Goal: Task Accomplishment & Management: Manage account settings

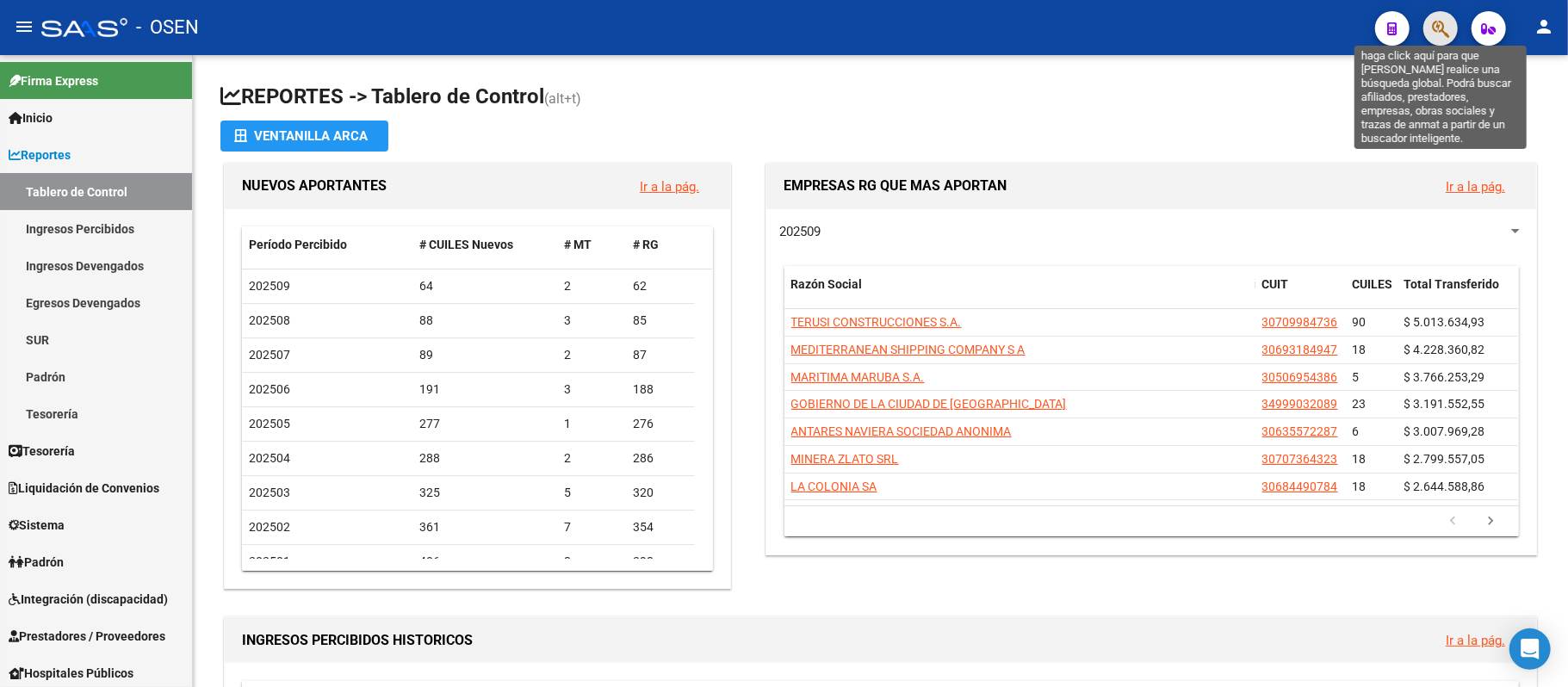
click at [1432, 22] on icon "button" at bounding box center [1440, 29] width 17 height 20
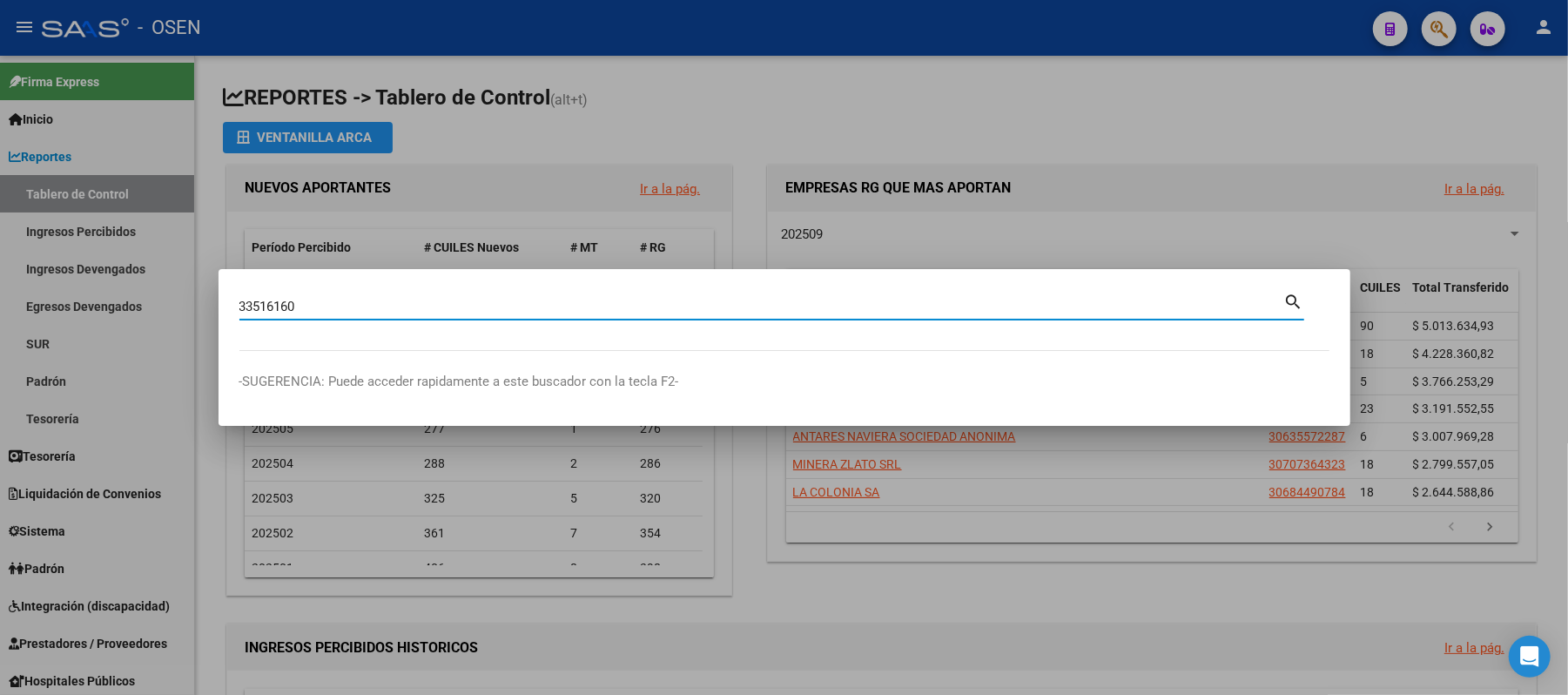
type input "33516160"
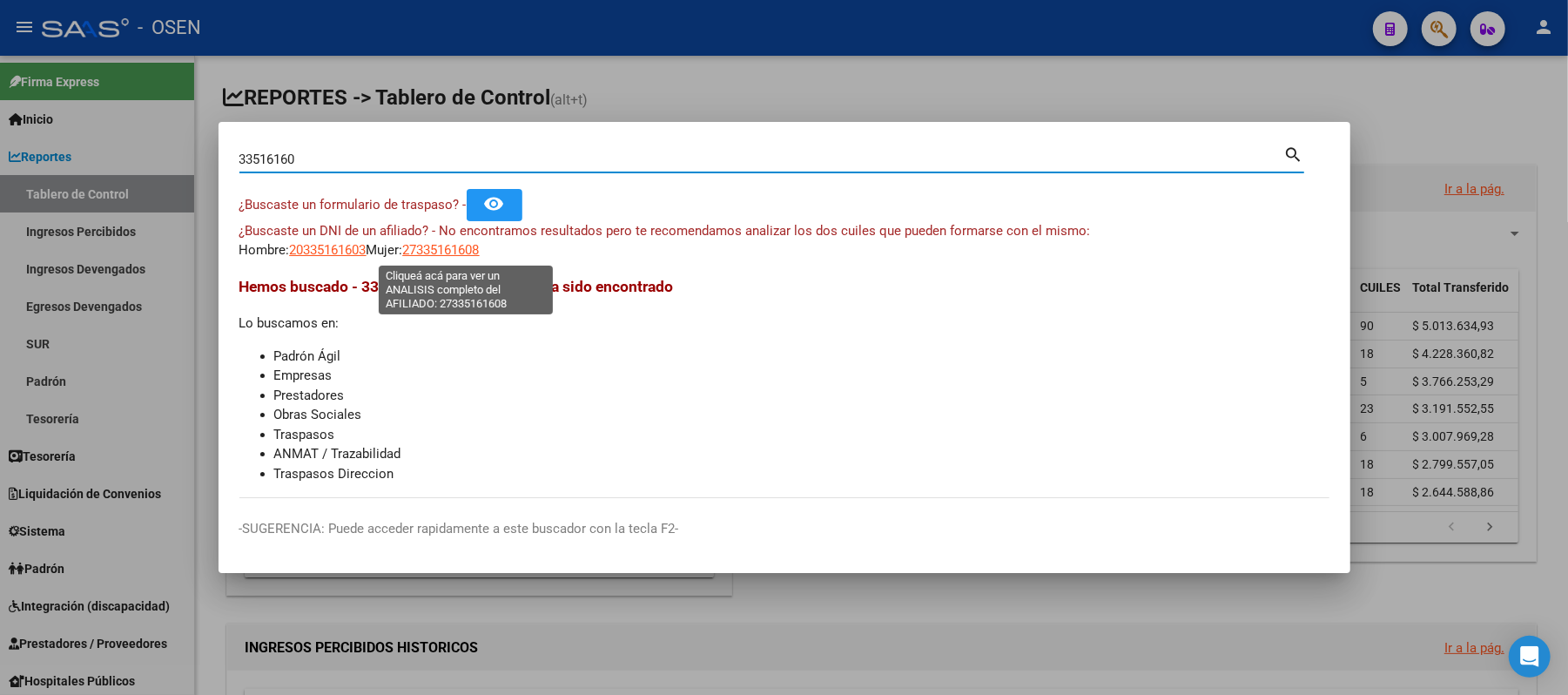
click at [474, 258] on span "27335161608" at bounding box center [441, 250] width 76 height 16
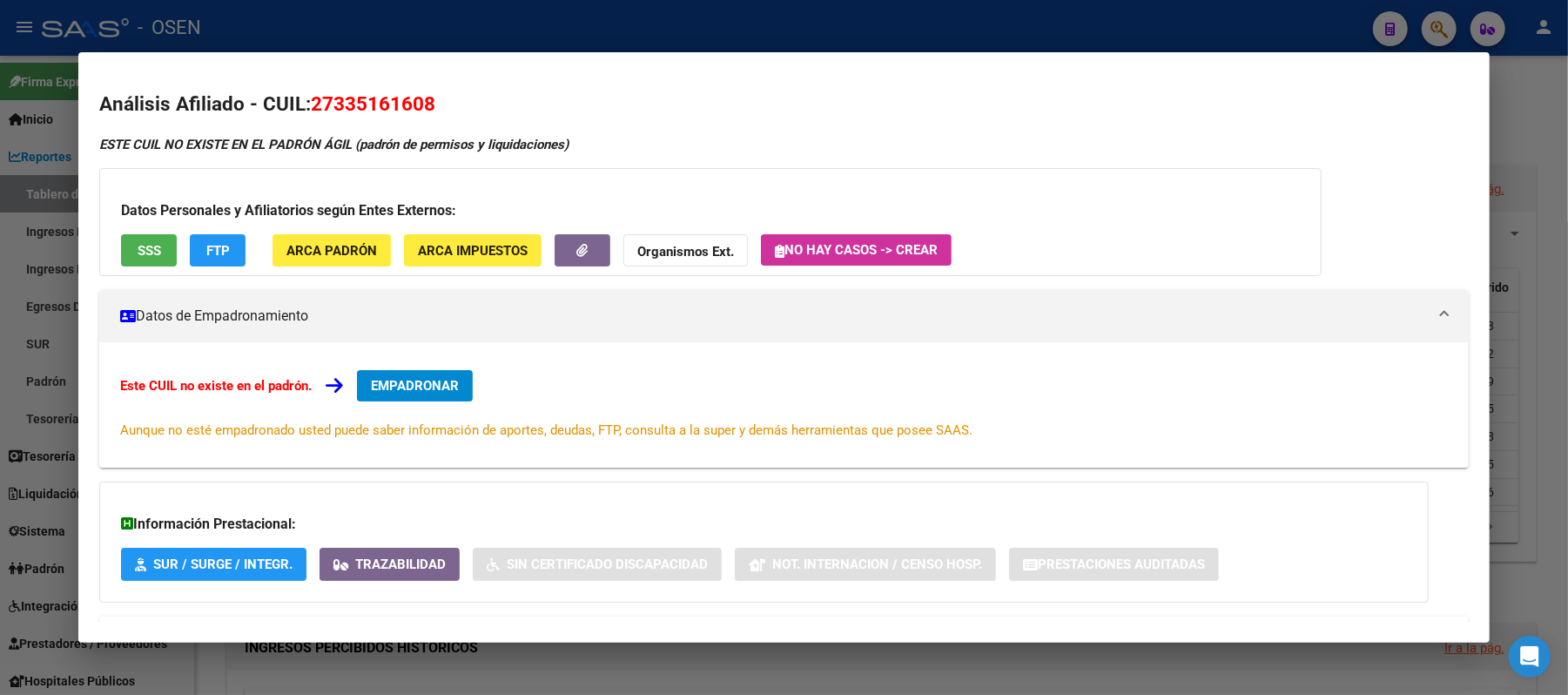
click at [146, 258] on span "SSS" at bounding box center [150, 251] width 24 height 16
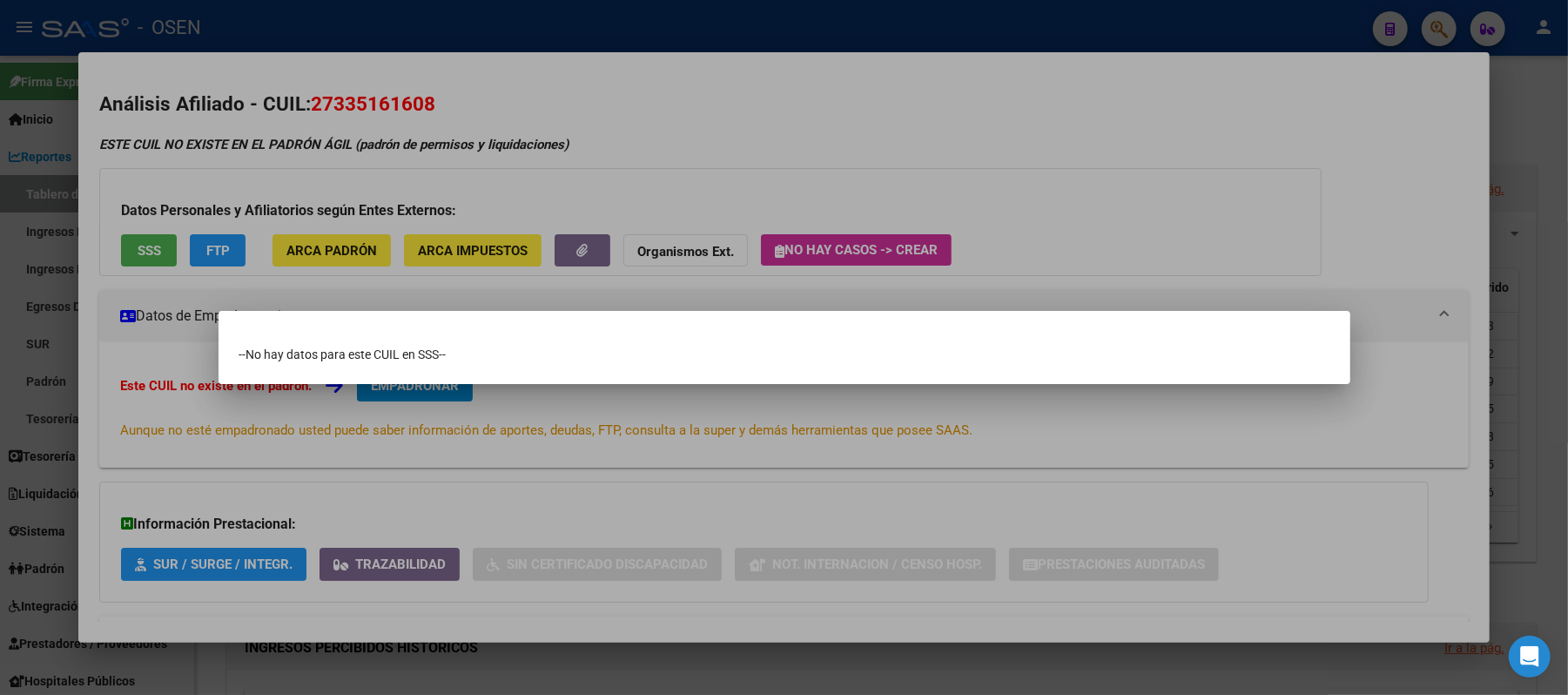
click at [527, 81] on div at bounding box center [784, 347] width 1568 height 695
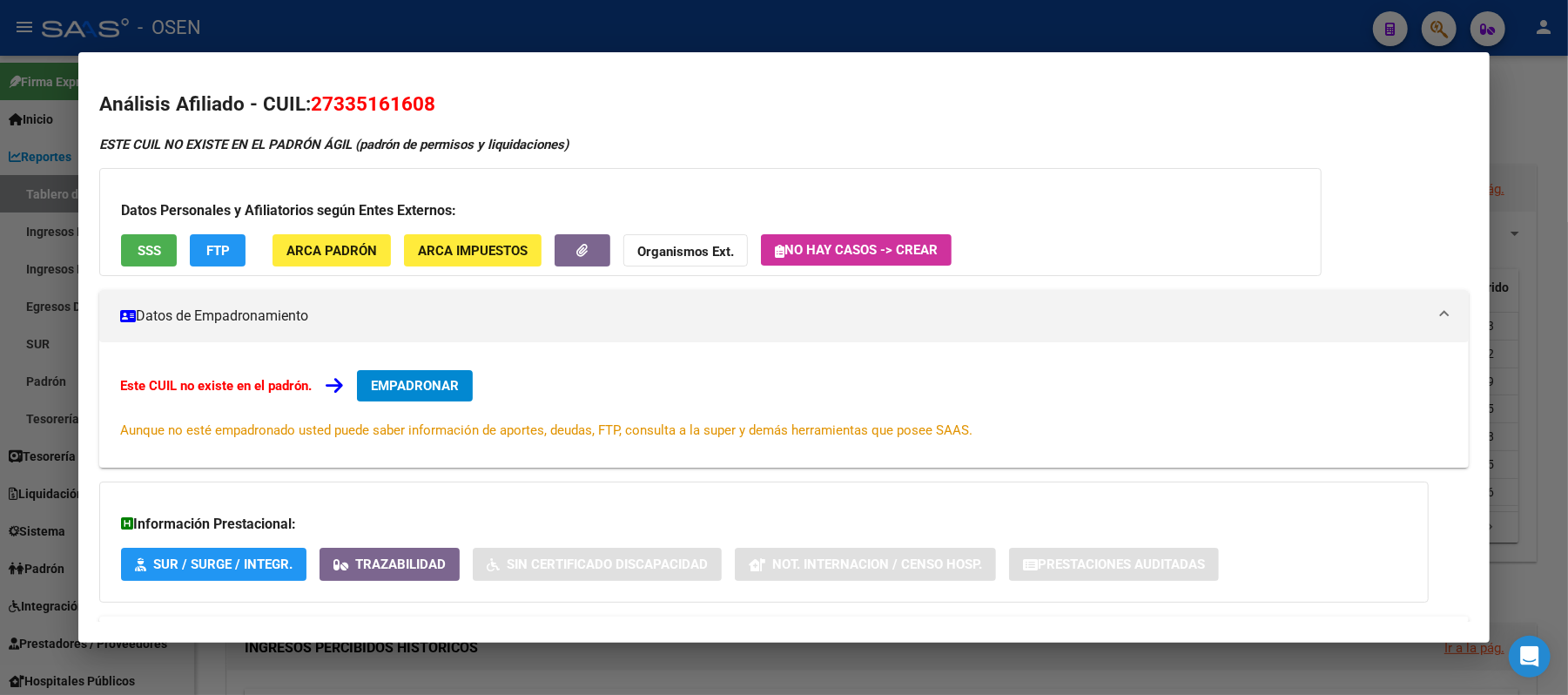
click at [482, 10] on div at bounding box center [784, 347] width 1568 height 695
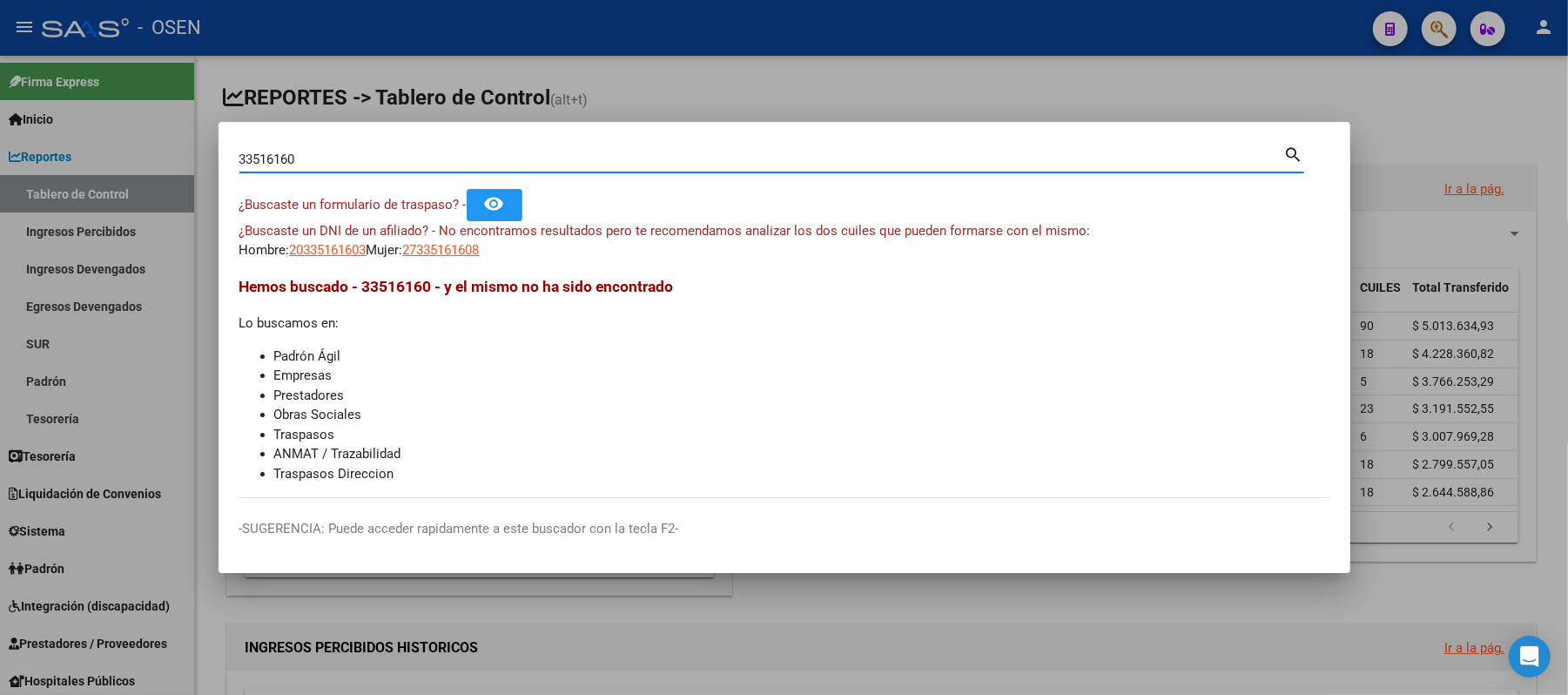
click at [325, 161] on input "33516160" at bounding box center [762, 159] width 1045 height 16
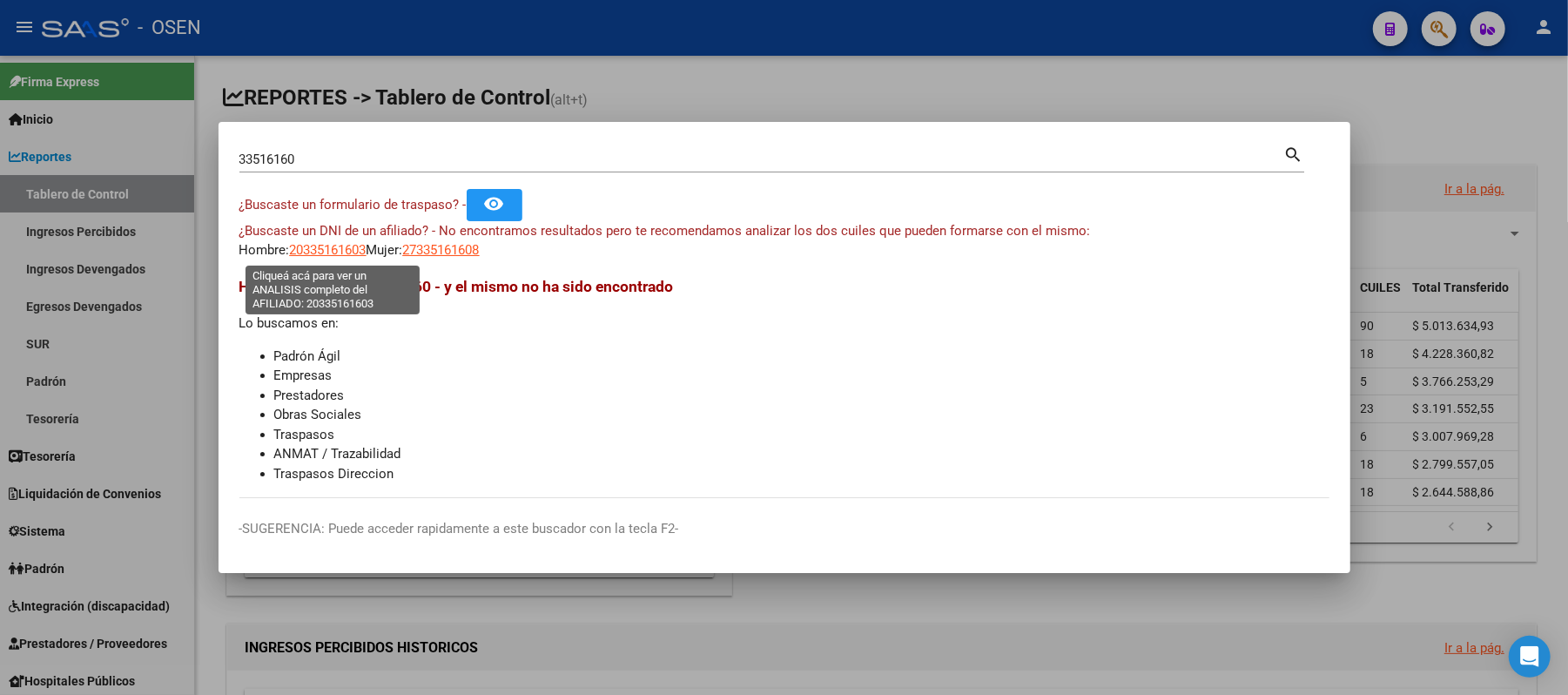
click at [321, 248] on span "20335161603" at bounding box center [328, 250] width 76 height 16
type textarea "20335161603"
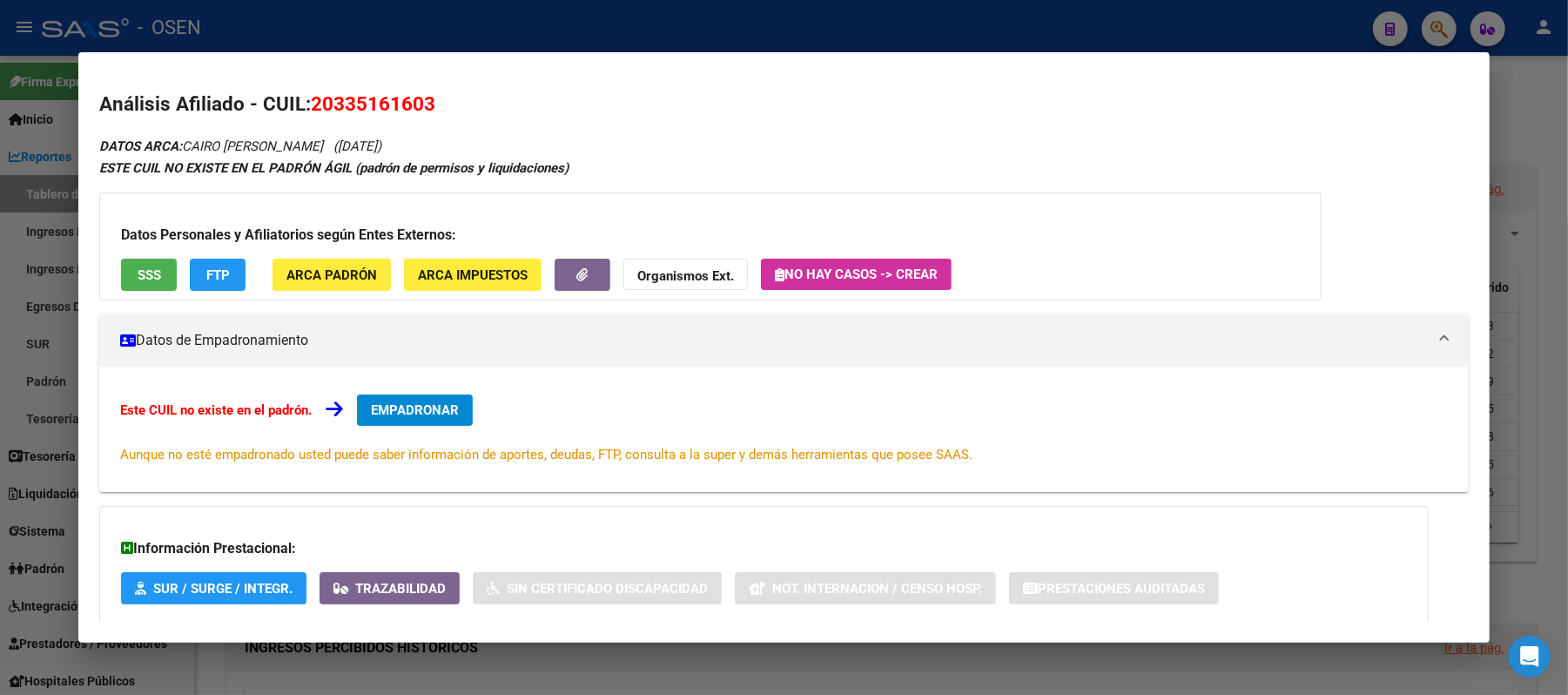
click at [140, 287] on button "SSS" at bounding box center [149, 275] width 56 height 32
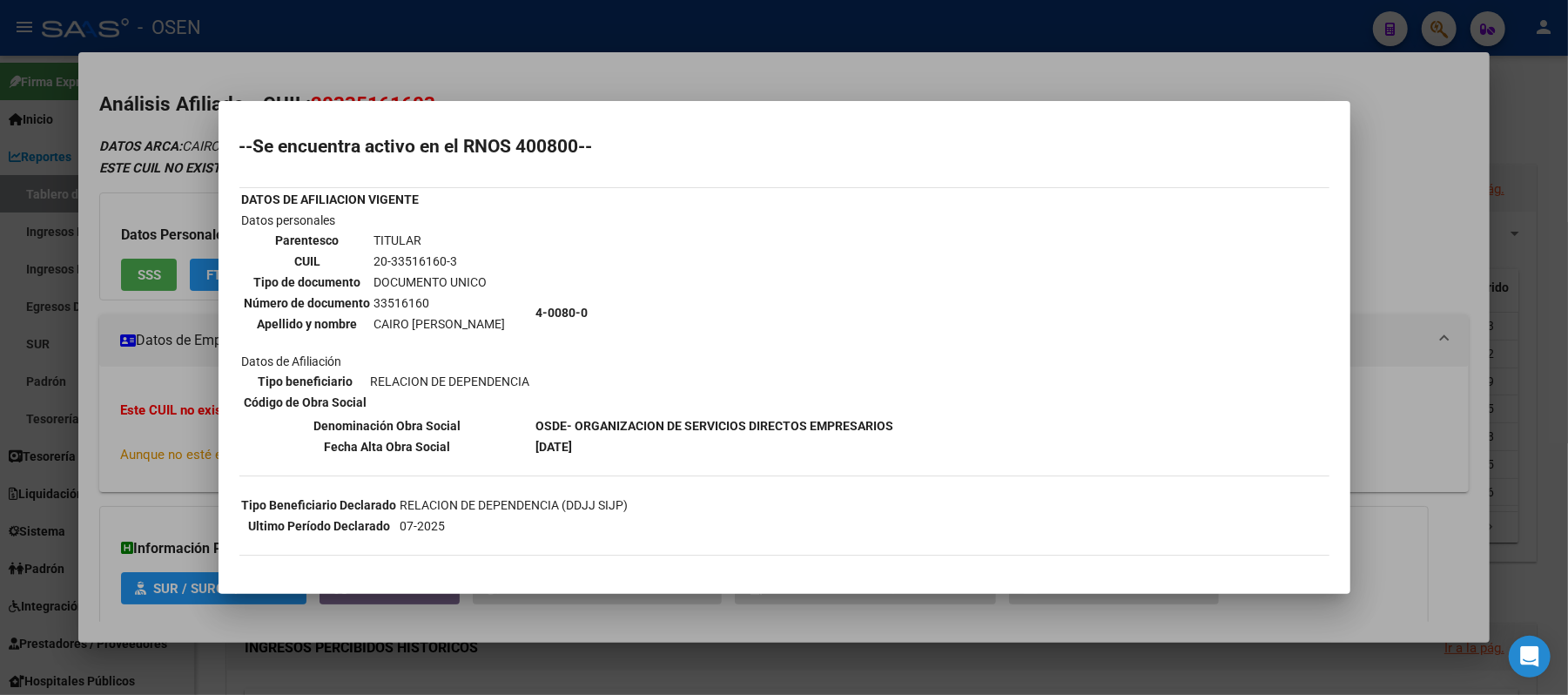
scroll to position [31, 0]
click at [635, 82] on div at bounding box center [784, 347] width 1568 height 695
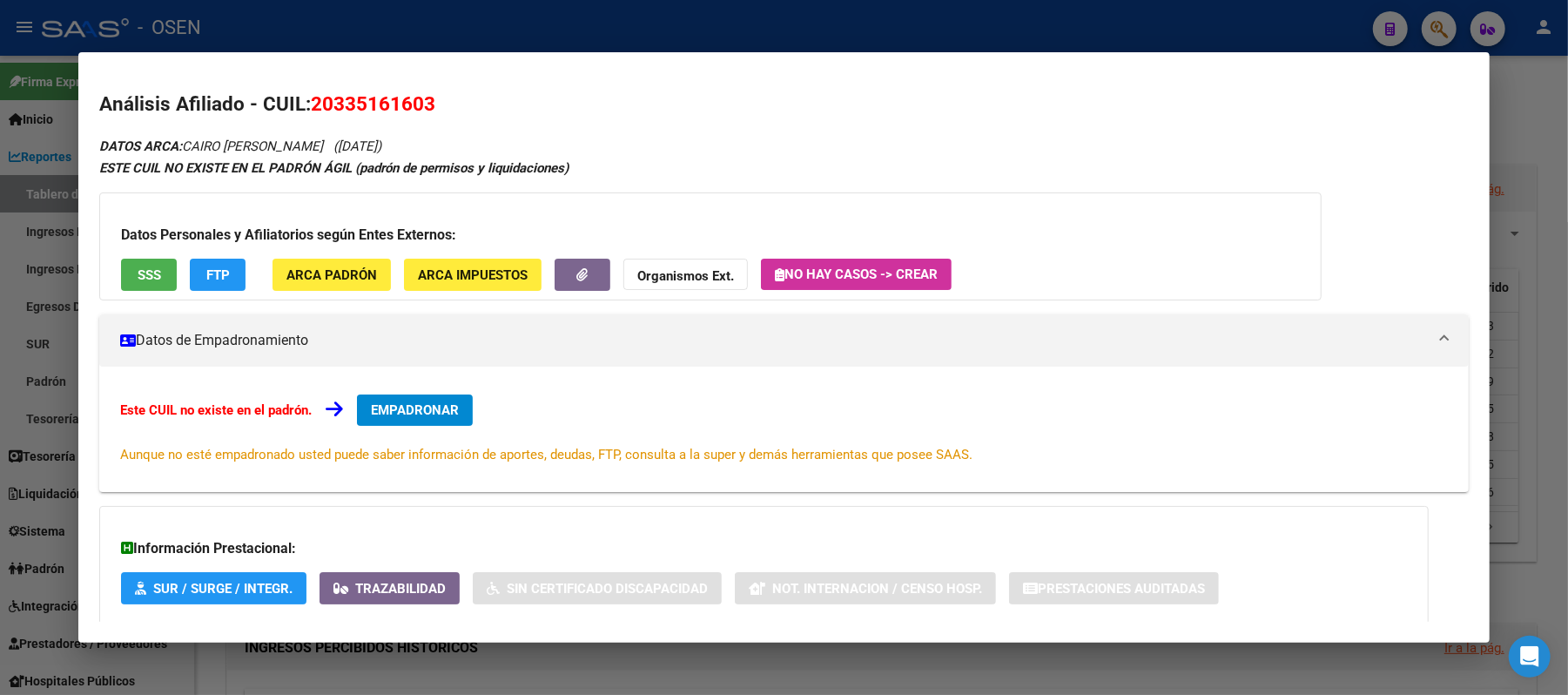
click at [620, 10] on div at bounding box center [784, 347] width 1568 height 695
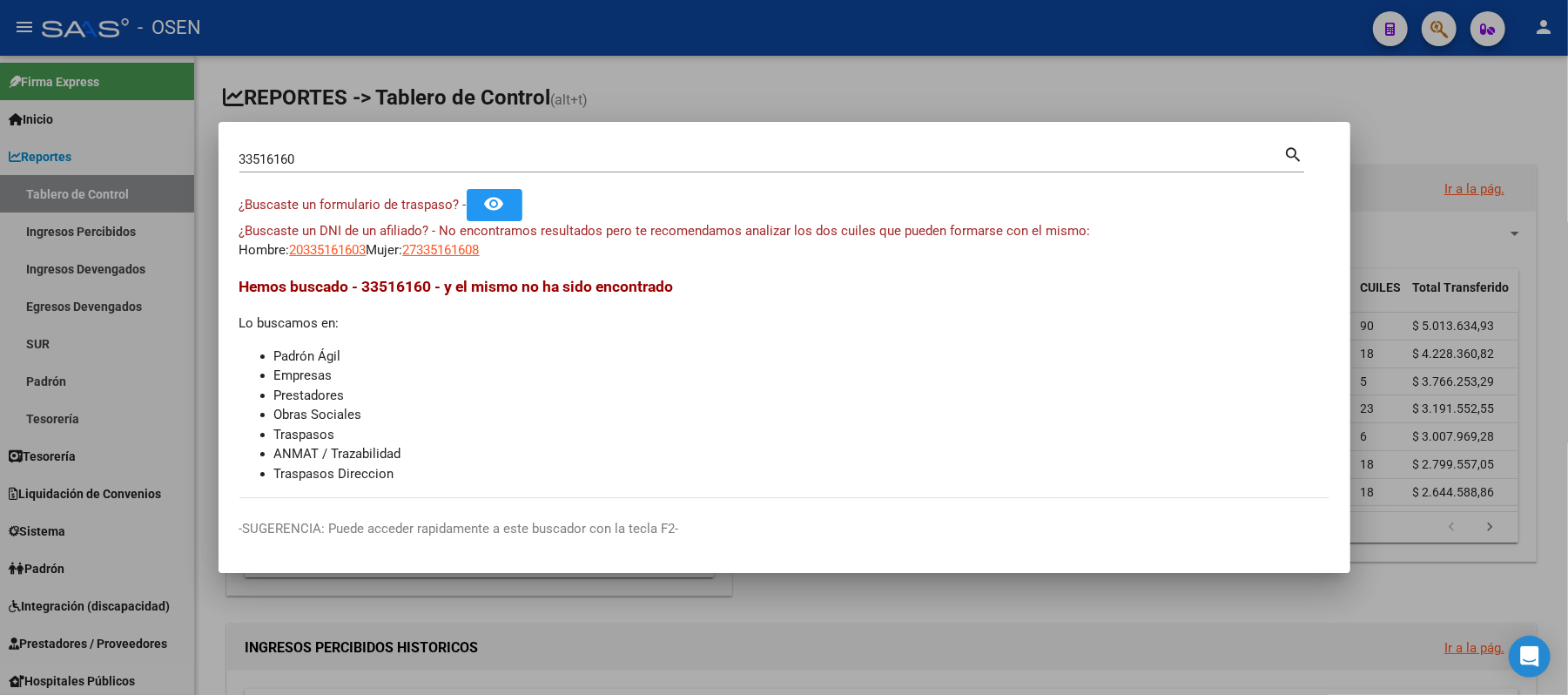
click at [614, 63] on div at bounding box center [784, 347] width 1568 height 695
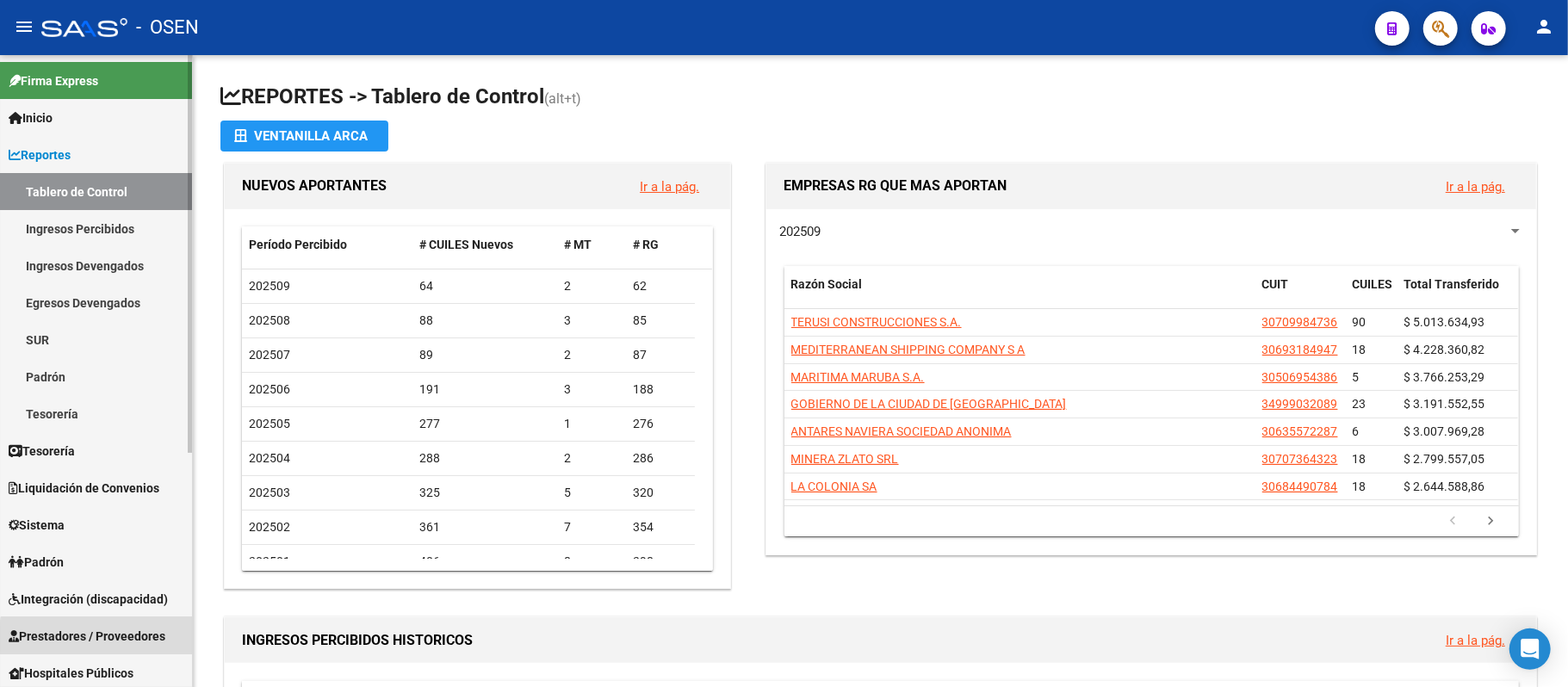
click at [108, 639] on span "Prestadores / Proveedores" at bounding box center [86, 635] width 157 height 19
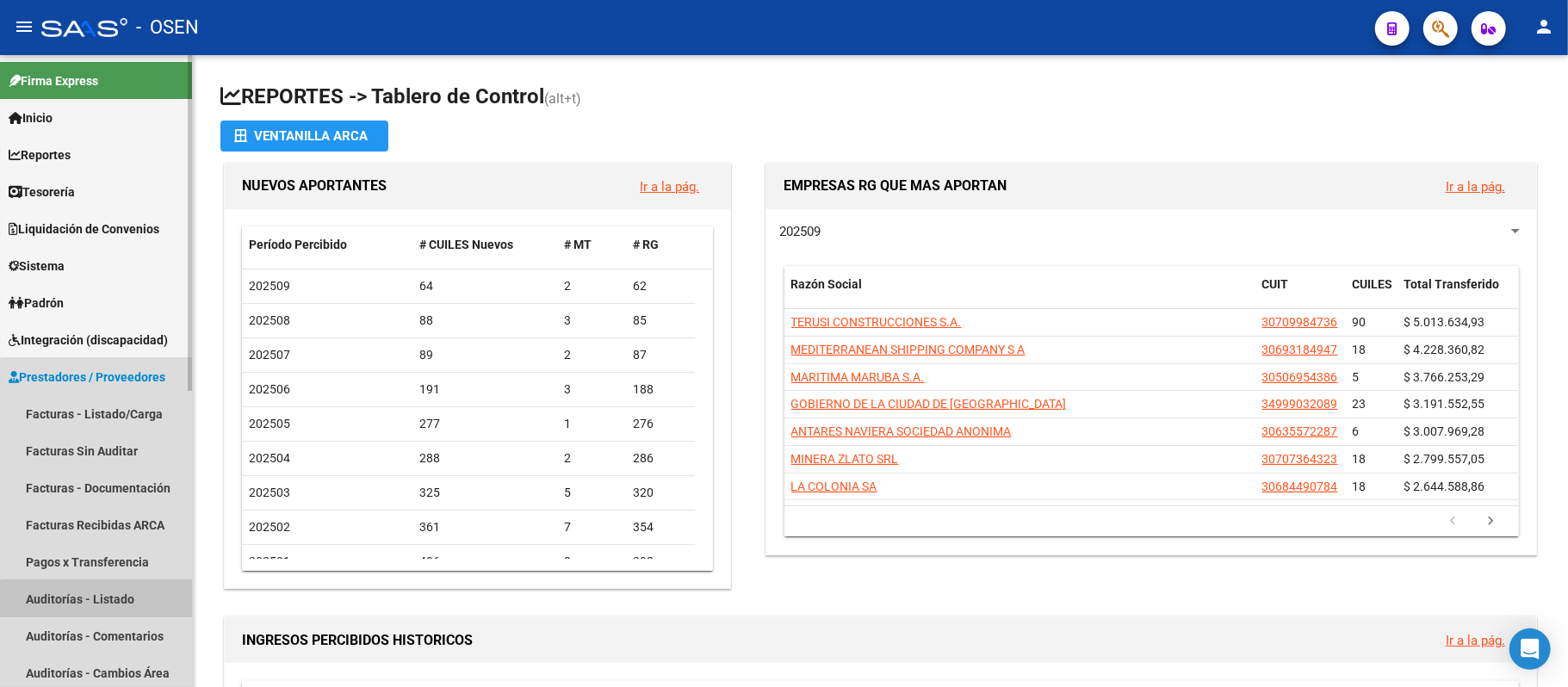
click at [101, 604] on link "Auditorías - Listado" at bounding box center [95, 598] width 192 height 37
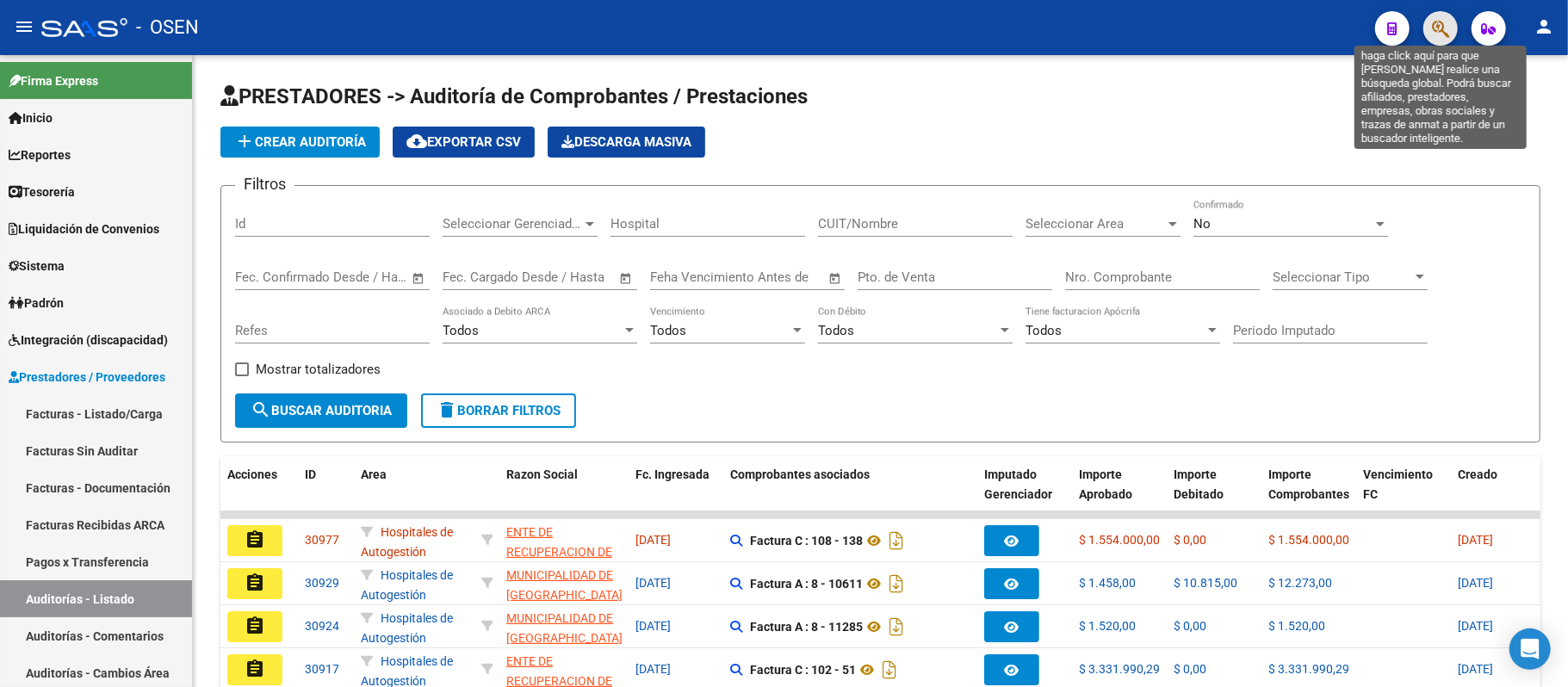
click at [1440, 29] on icon "button" at bounding box center [1440, 29] width 17 height 20
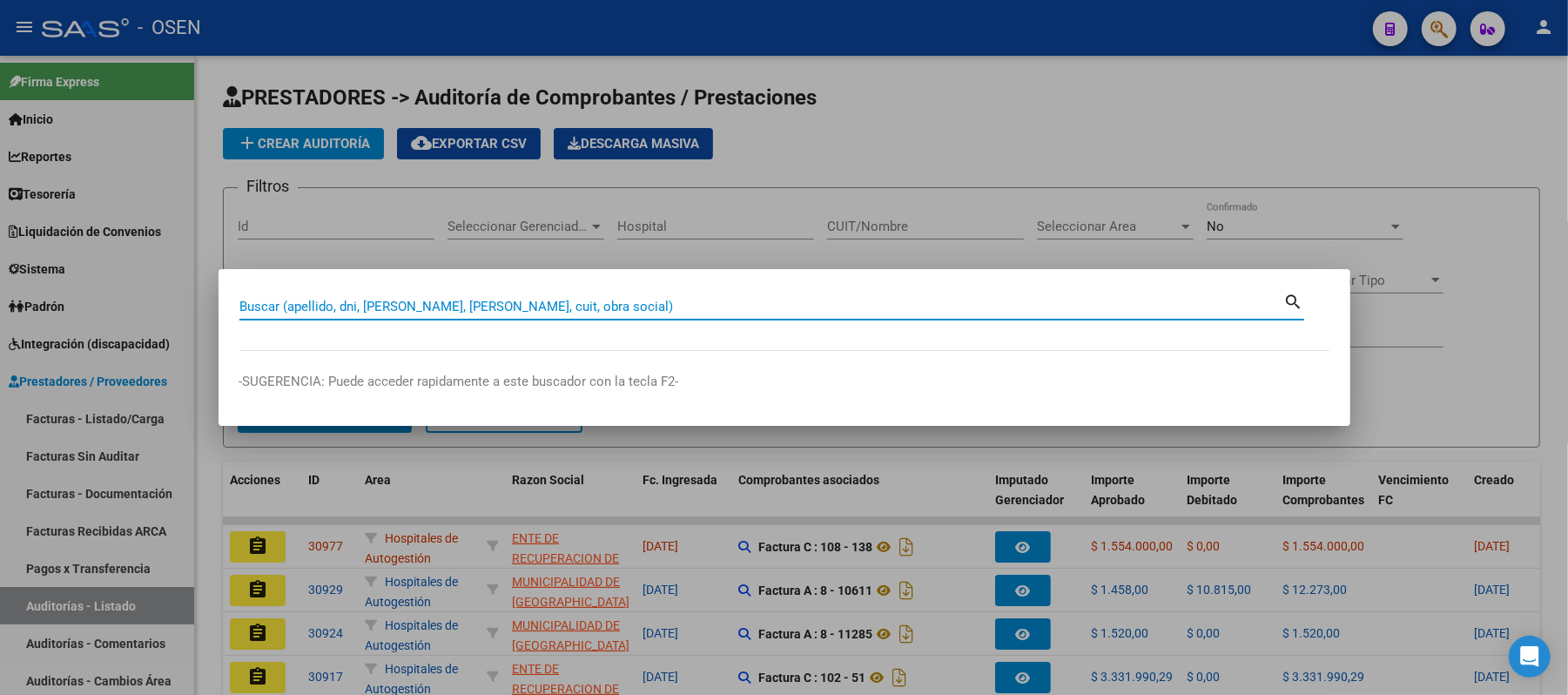
paste input "41280407"
type input "41280407"
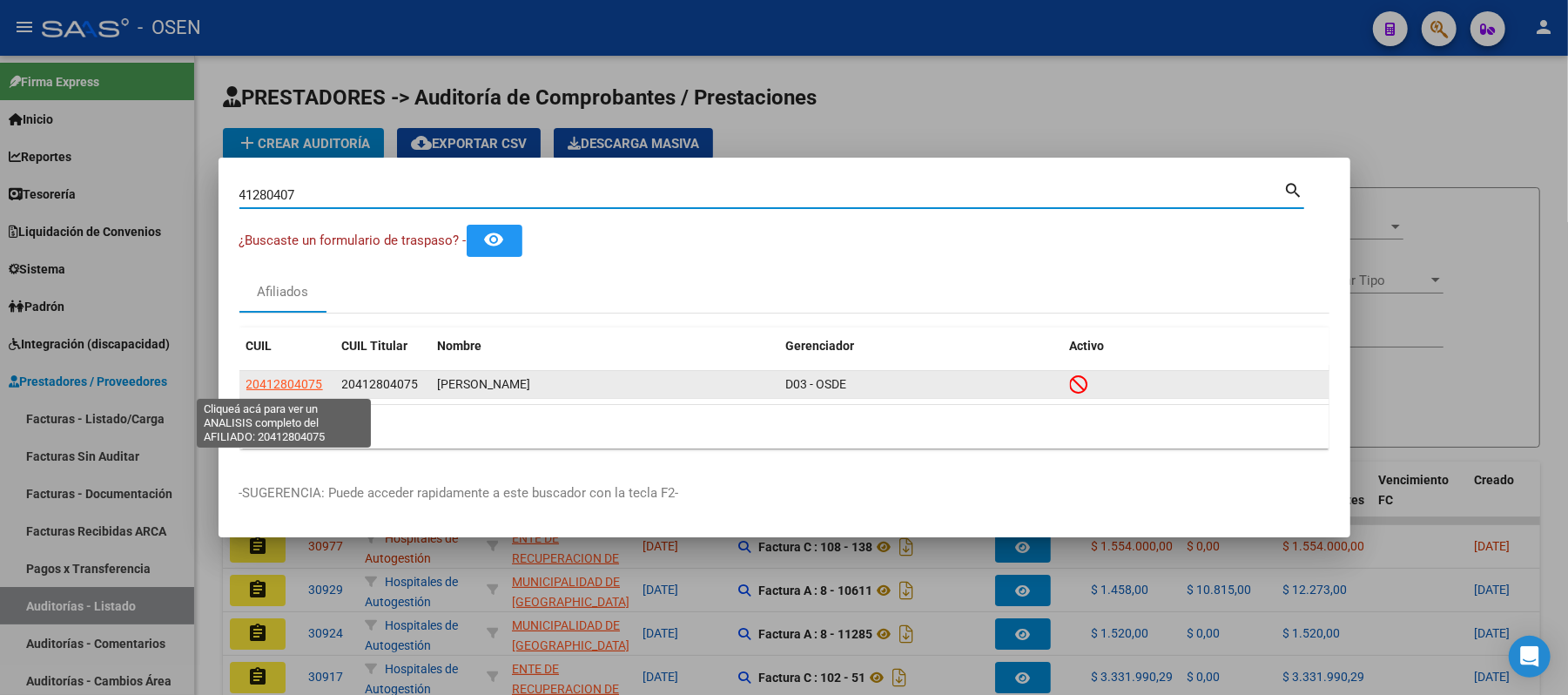
click at [278, 387] on span "20412804075" at bounding box center [284, 384] width 76 height 14
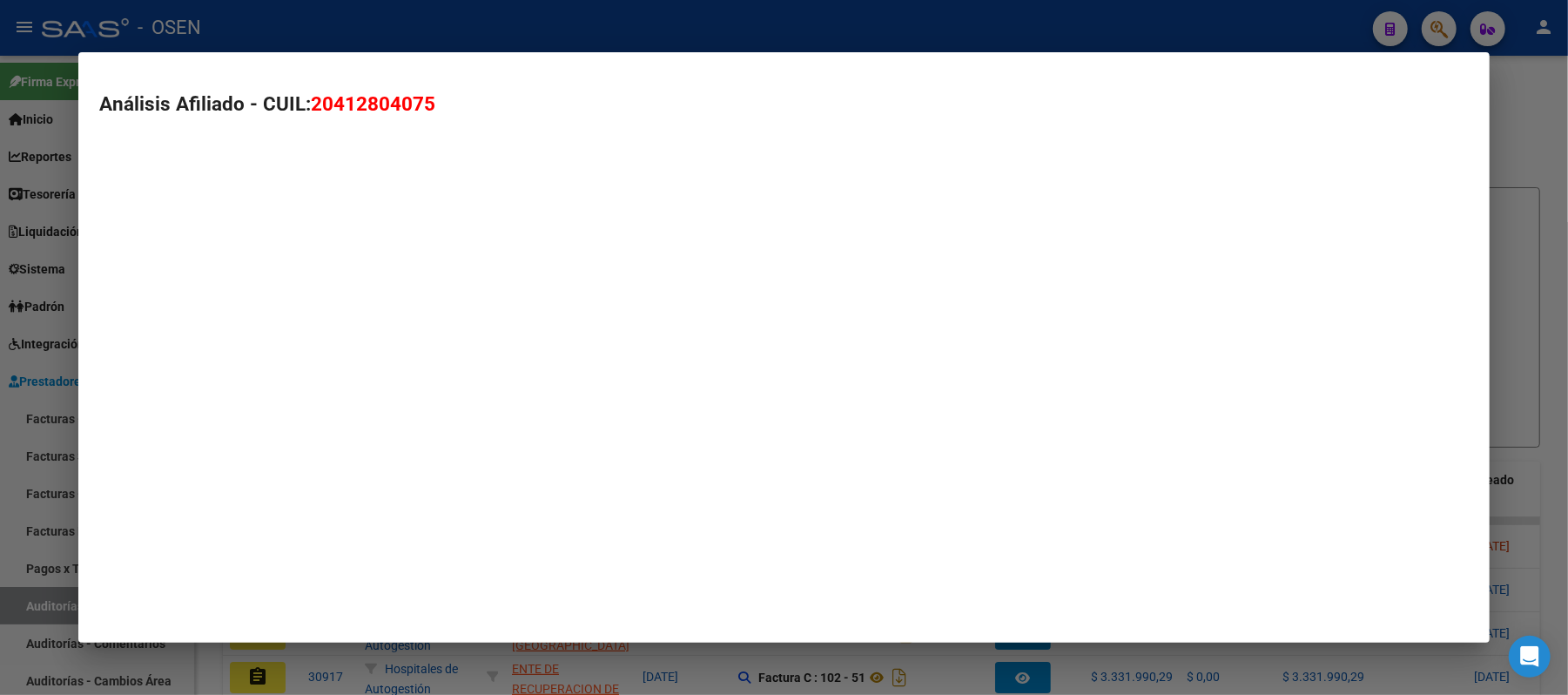
type textarea "20412804075"
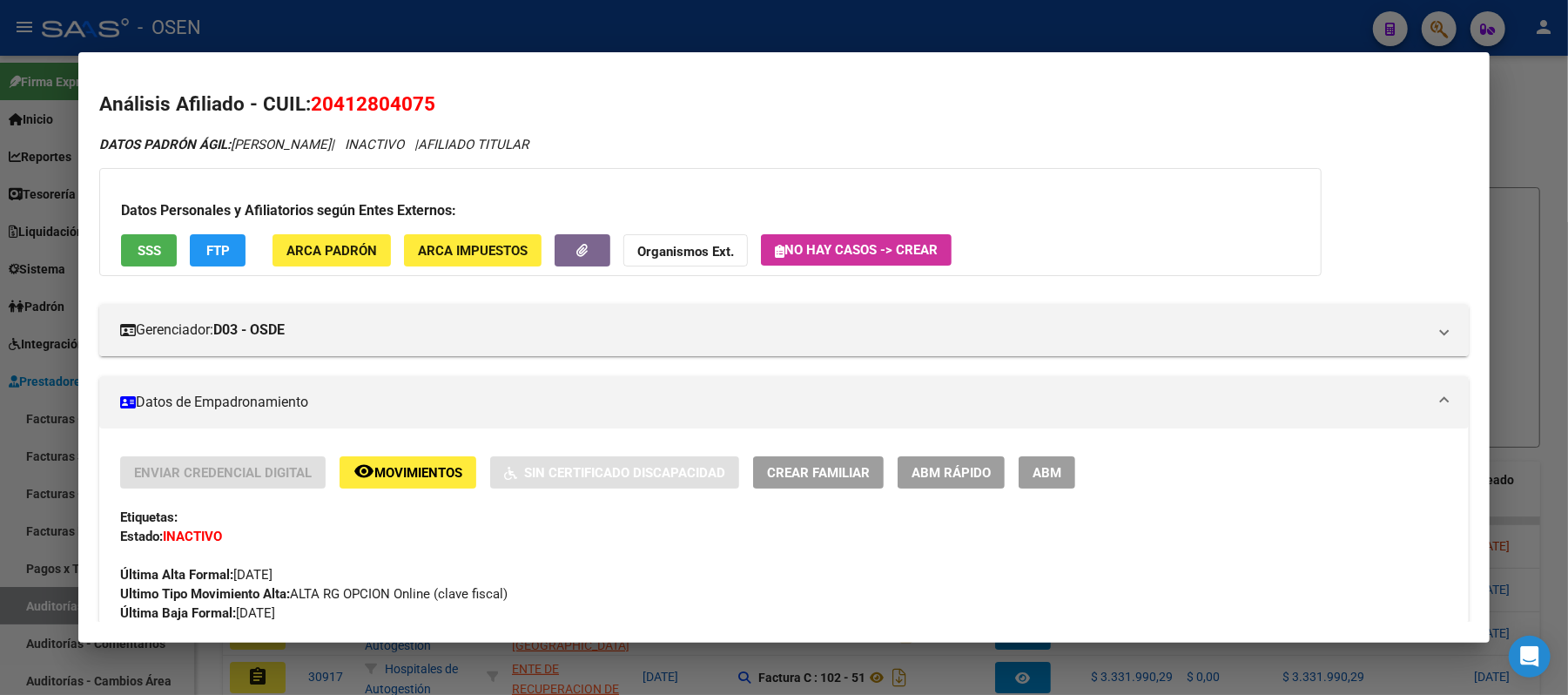
drag, startPoint x: 1153, startPoint y: 36, endPoint x: 1126, endPoint y: 32, distance: 27.3
click at [1150, 36] on div at bounding box center [784, 347] width 1568 height 695
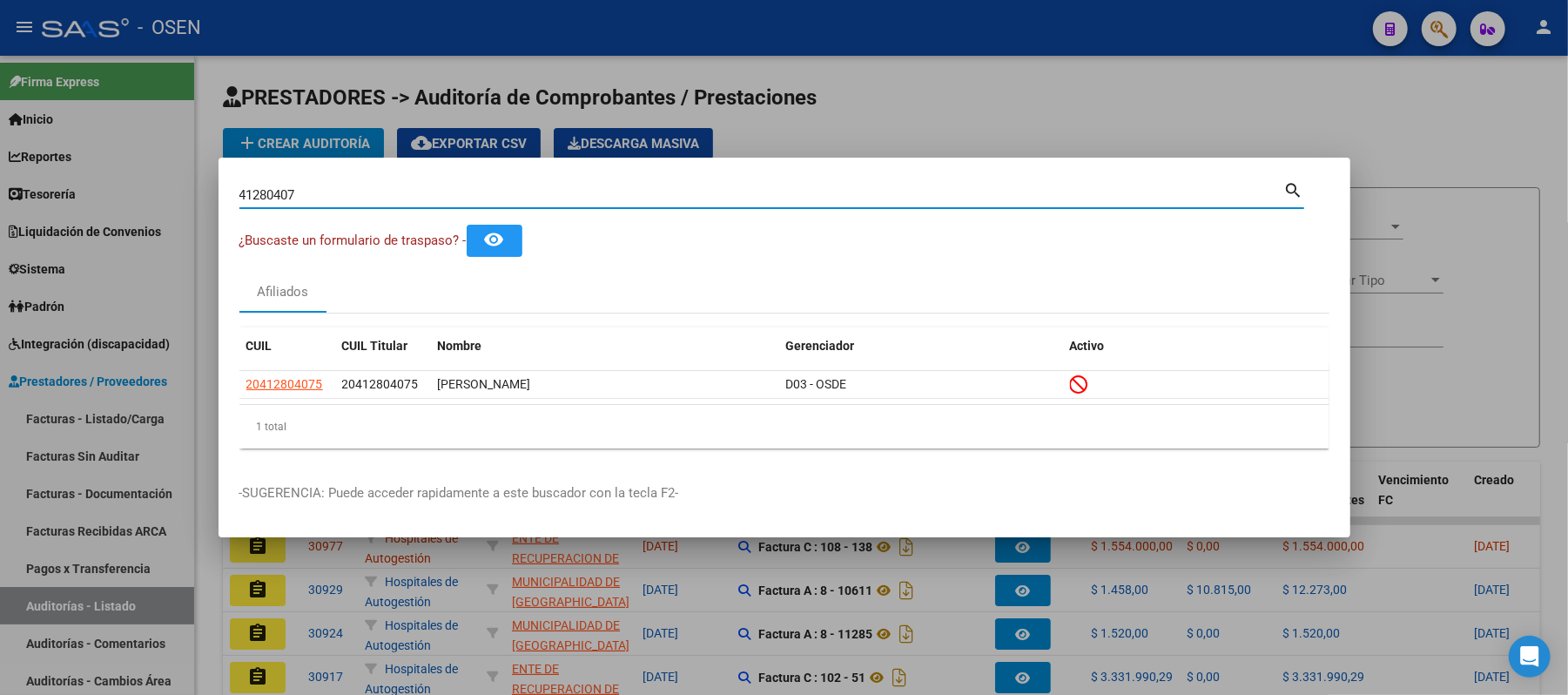
drag, startPoint x: 489, startPoint y: 194, endPoint x: 0, endPoint y: 216, distance: 489.5
click at [0, 216] on div "41280407 Buscar (apellido, dni, cuil, nro traspaso, cuit, obra social) search ¿…" at bounding box center [784, 347] width 1568 height 695
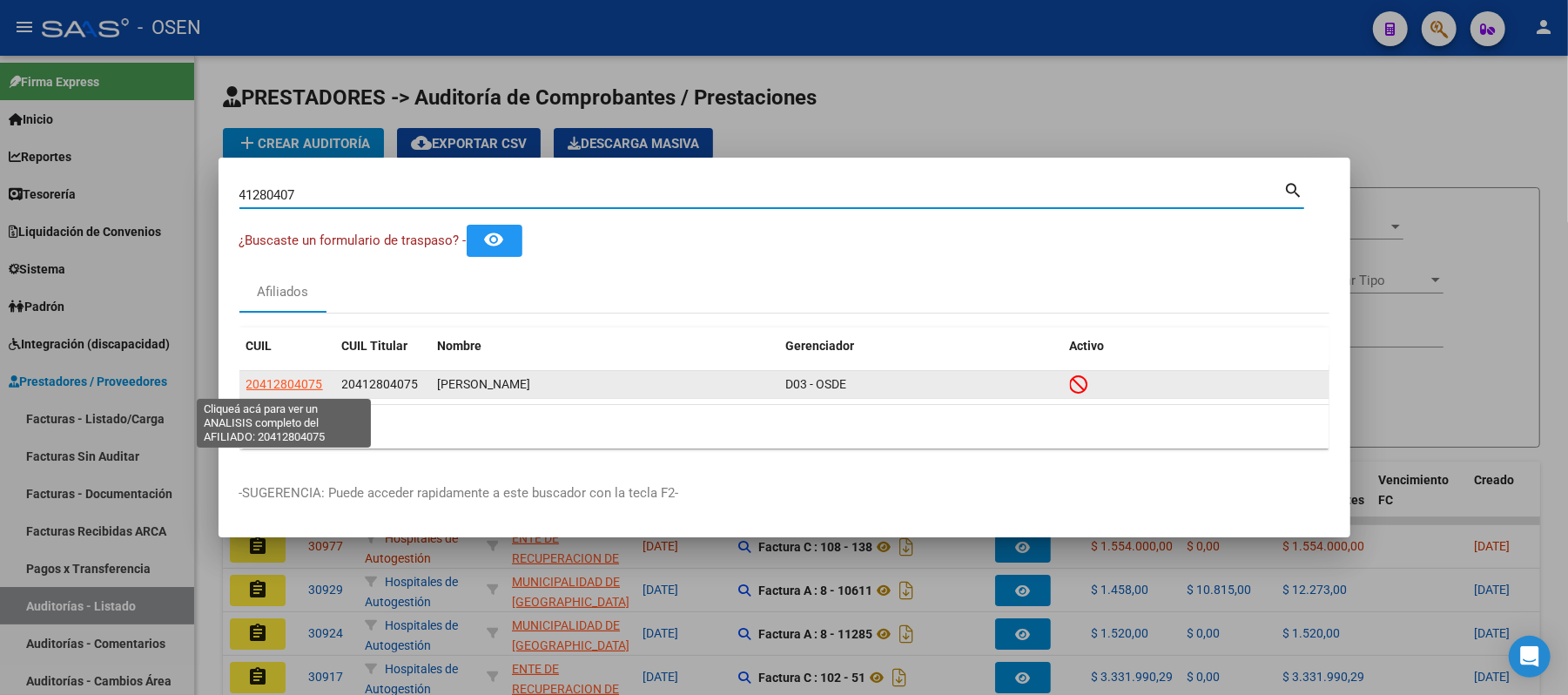
click at [269, 383] on span "20412804075" at bounding box center [284, 384] width 76 height 14
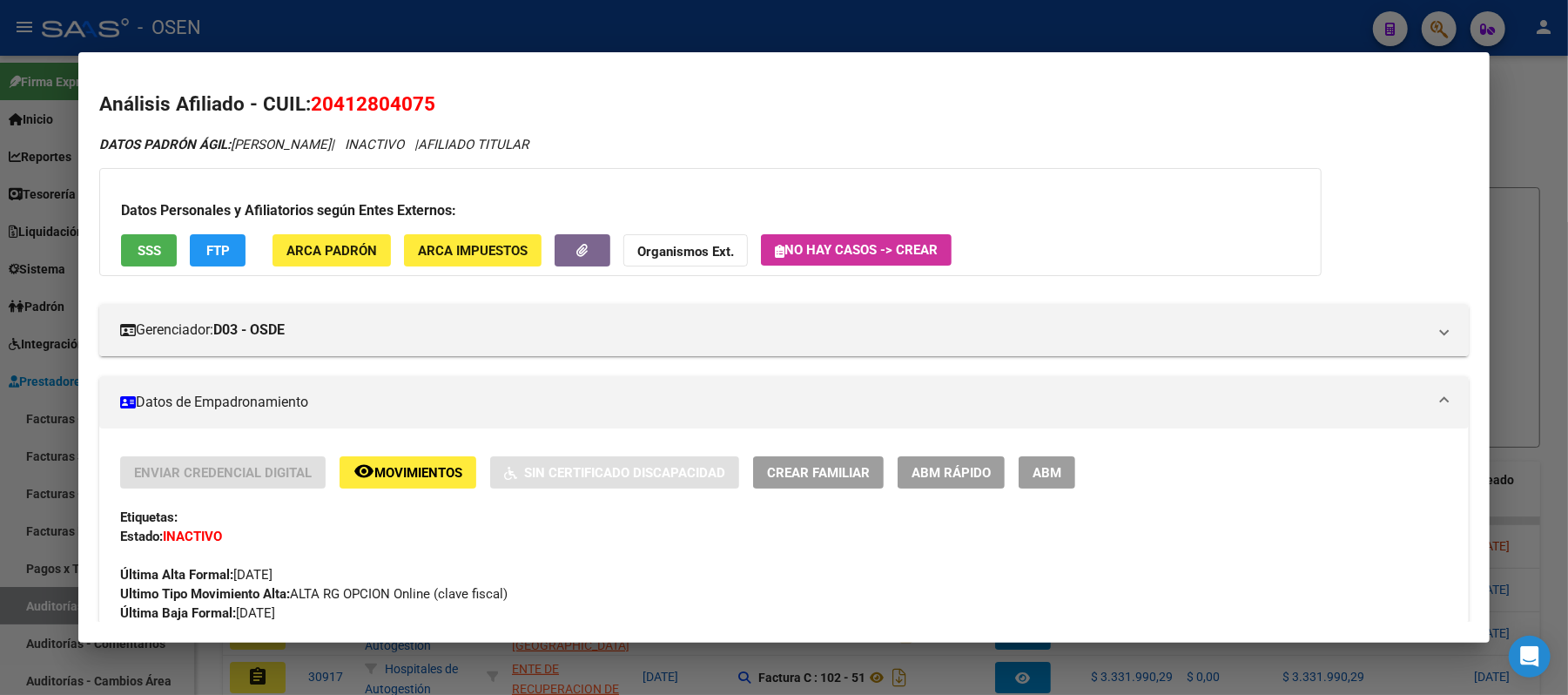
click at [162, 251] on button "SSS" at bounding box center [149, 250] width 56 height 32
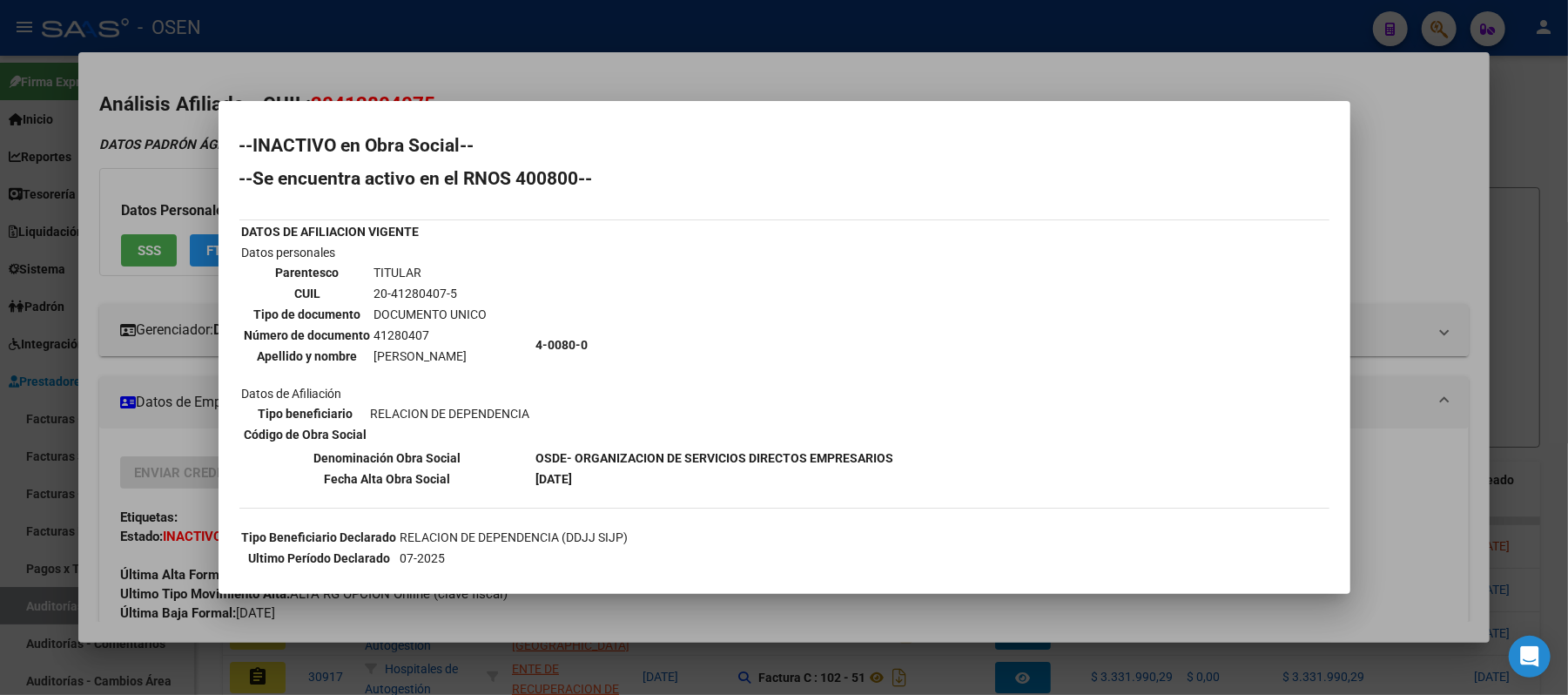
click at [339, 75] on div at bounding box center [784, 347] width 1568 height 695
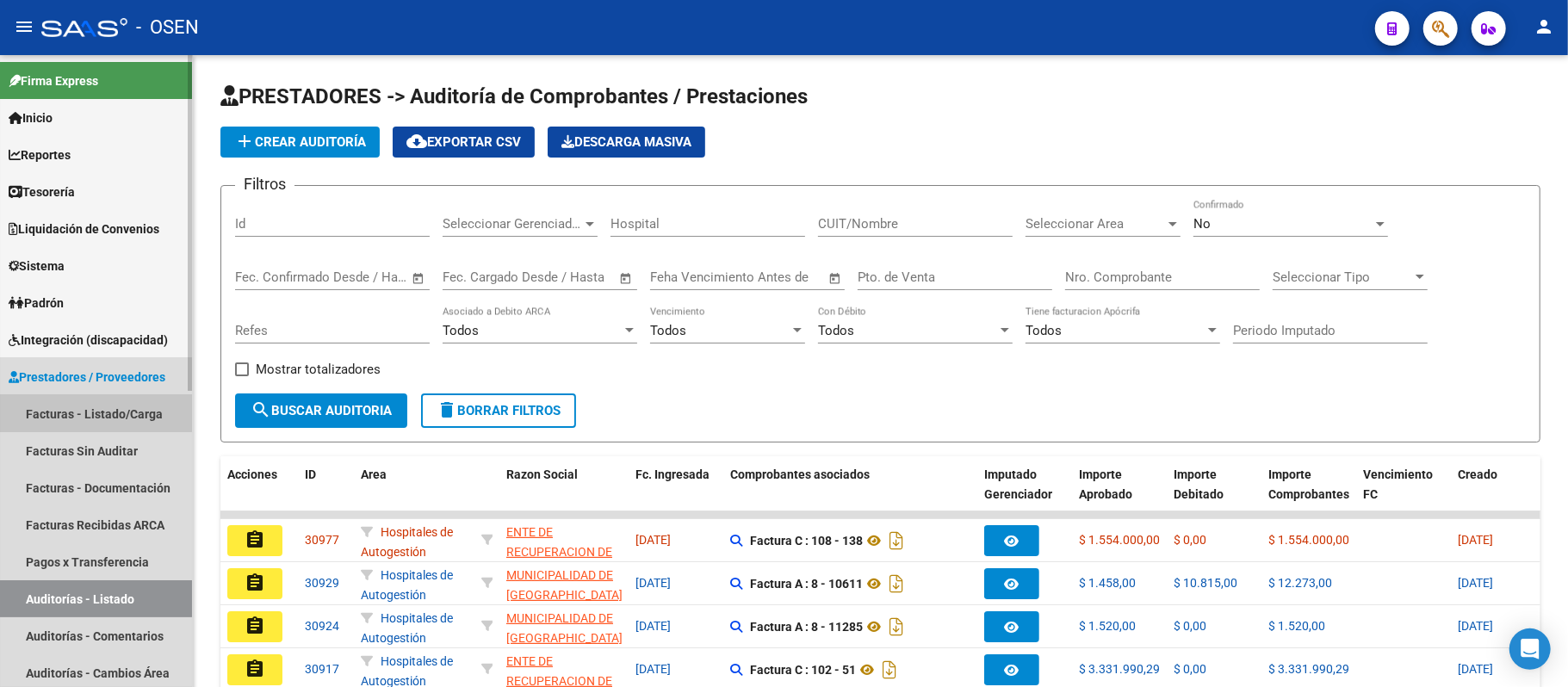
click at [50, 405] on link "Facturas - Listado/Carga" at bounding box center [95, 413] width 192 height 37
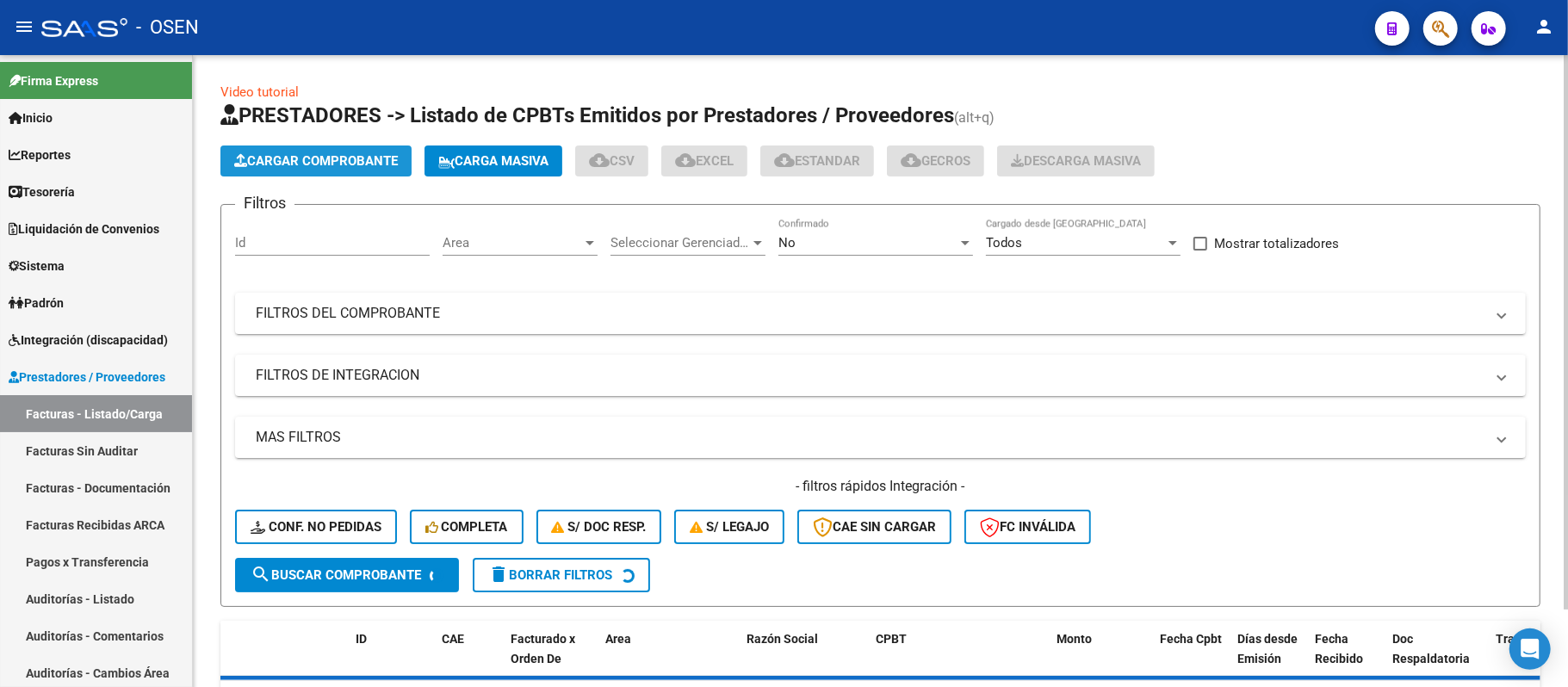
click at [321, 163] on span "Cargar Comprobante" at bounding box center [316, 161] width 163 height 15
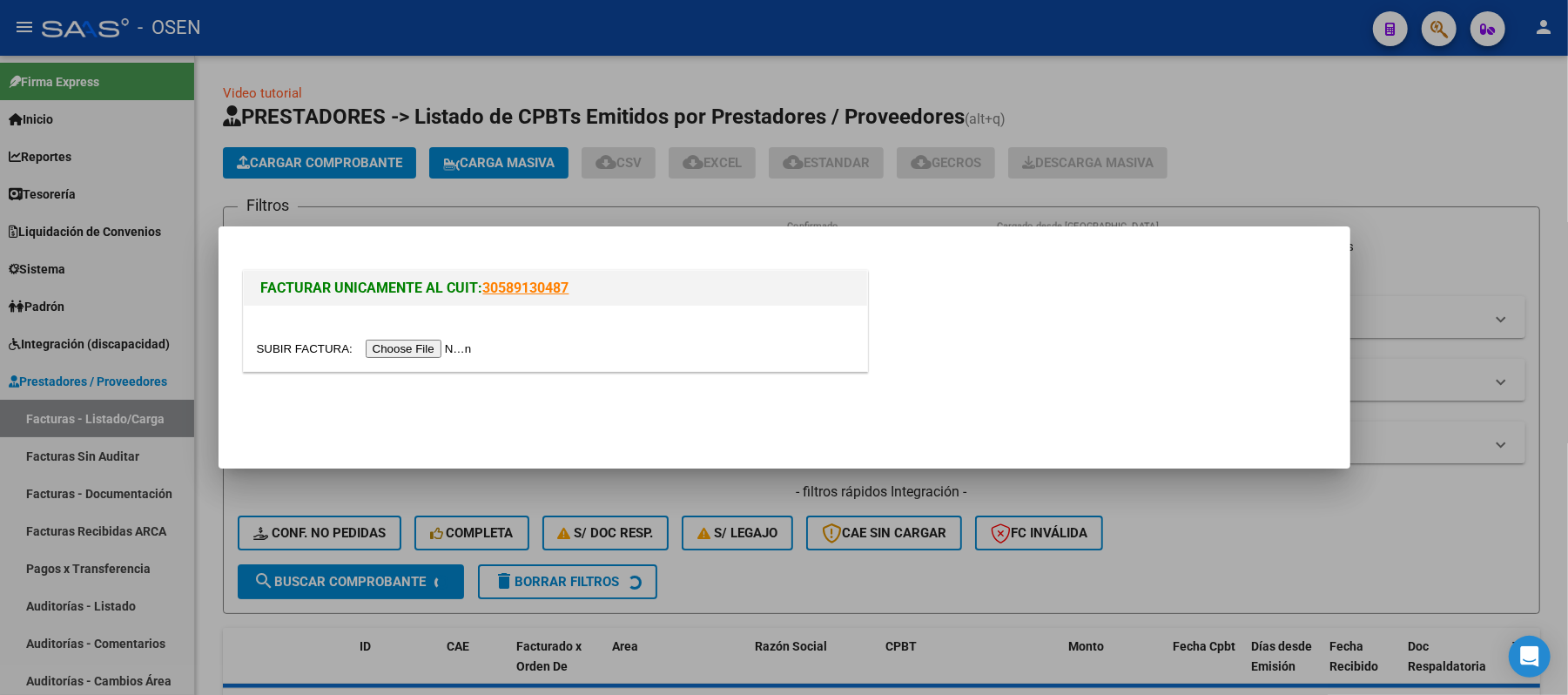
click at [430, 360] on div at bounding box center [555, 338] width 623 height 65
click at [427, 353] on input "file" at bounding box center [367, 349] width 220 height 18
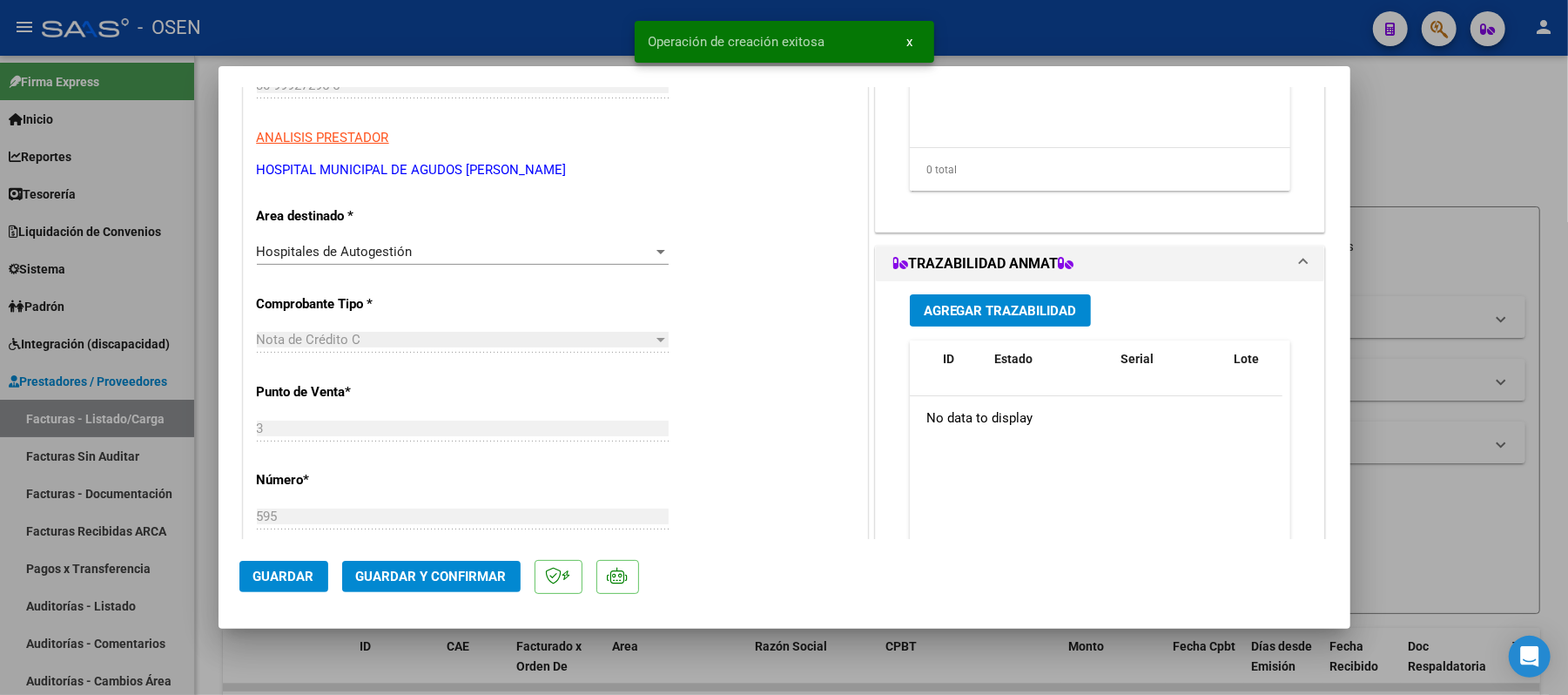
scroll to position [348, 0]
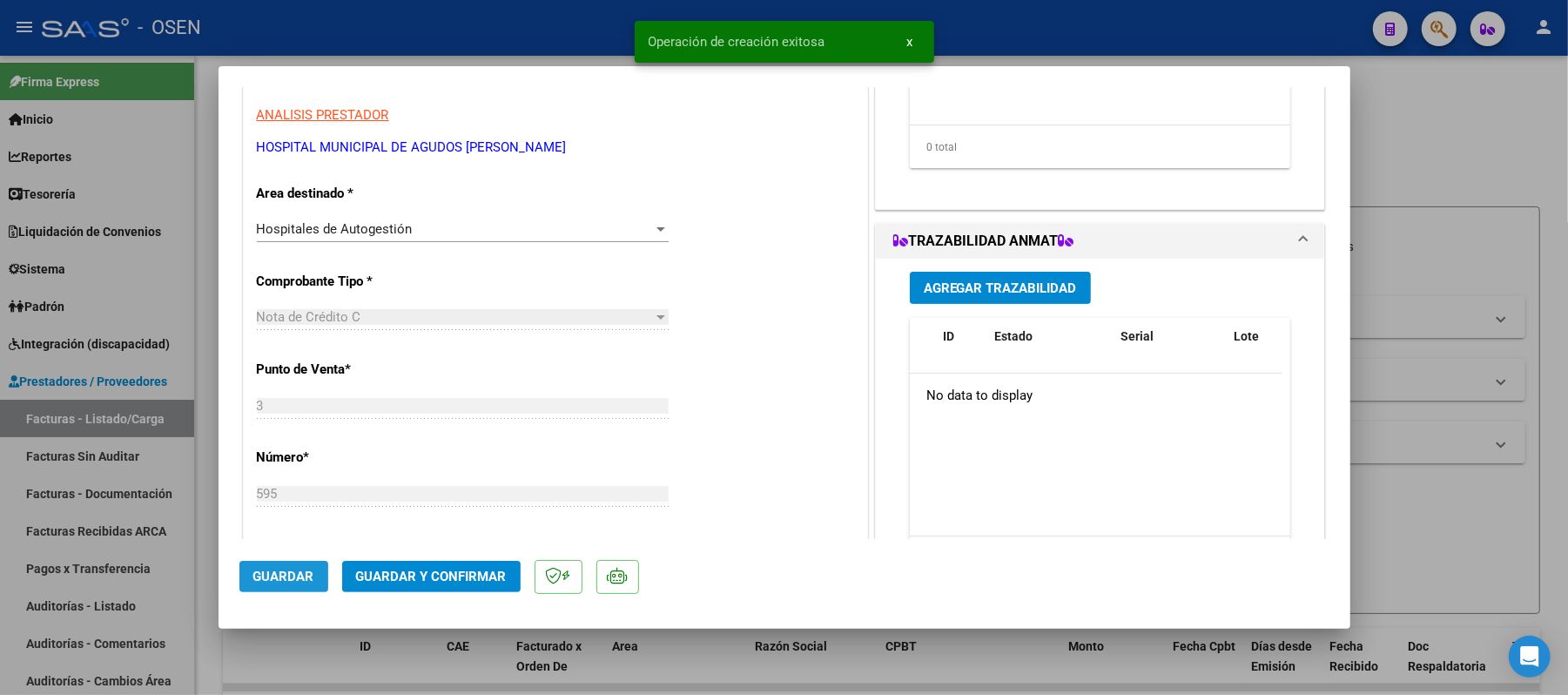
click at [275, 590] on button "Guardar" at bounding box center [284, 577] width 89 height 31
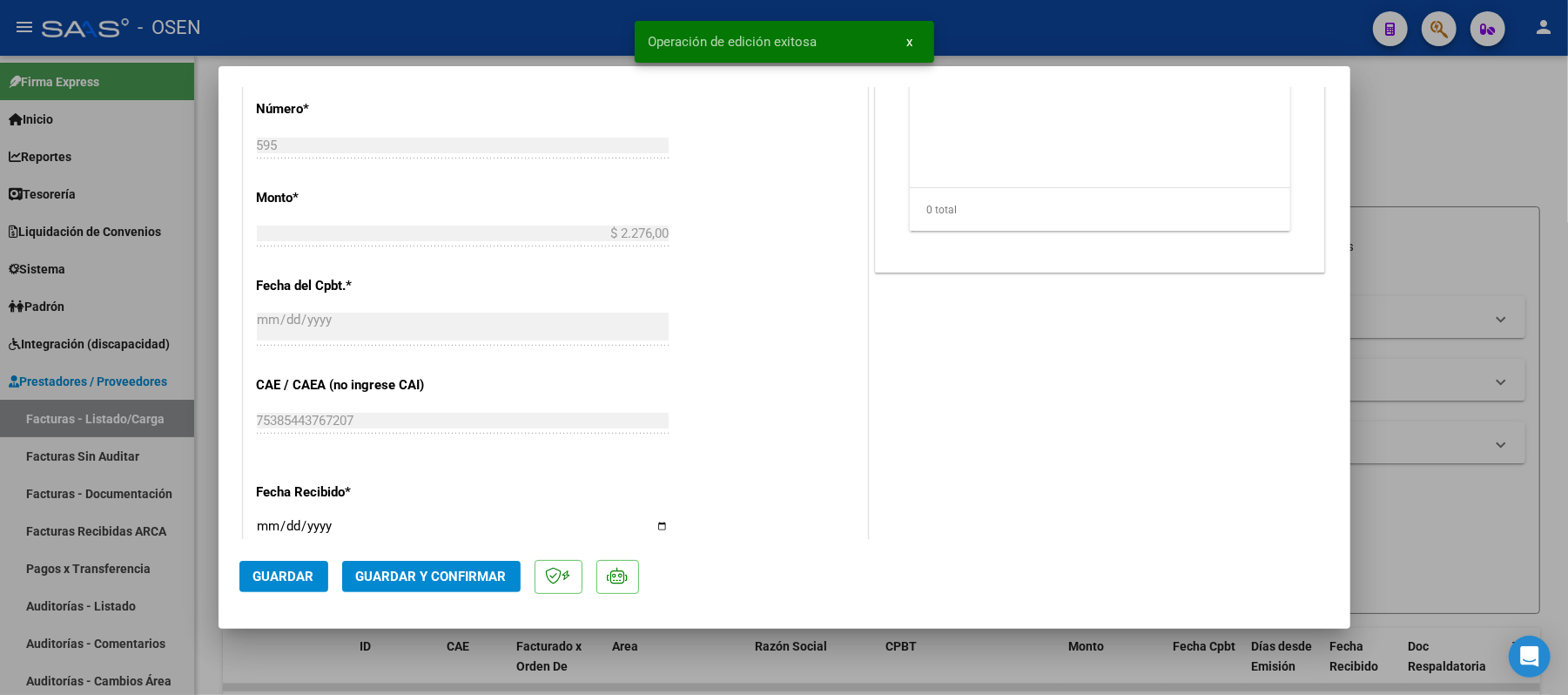
scroll to position [1039, 0]
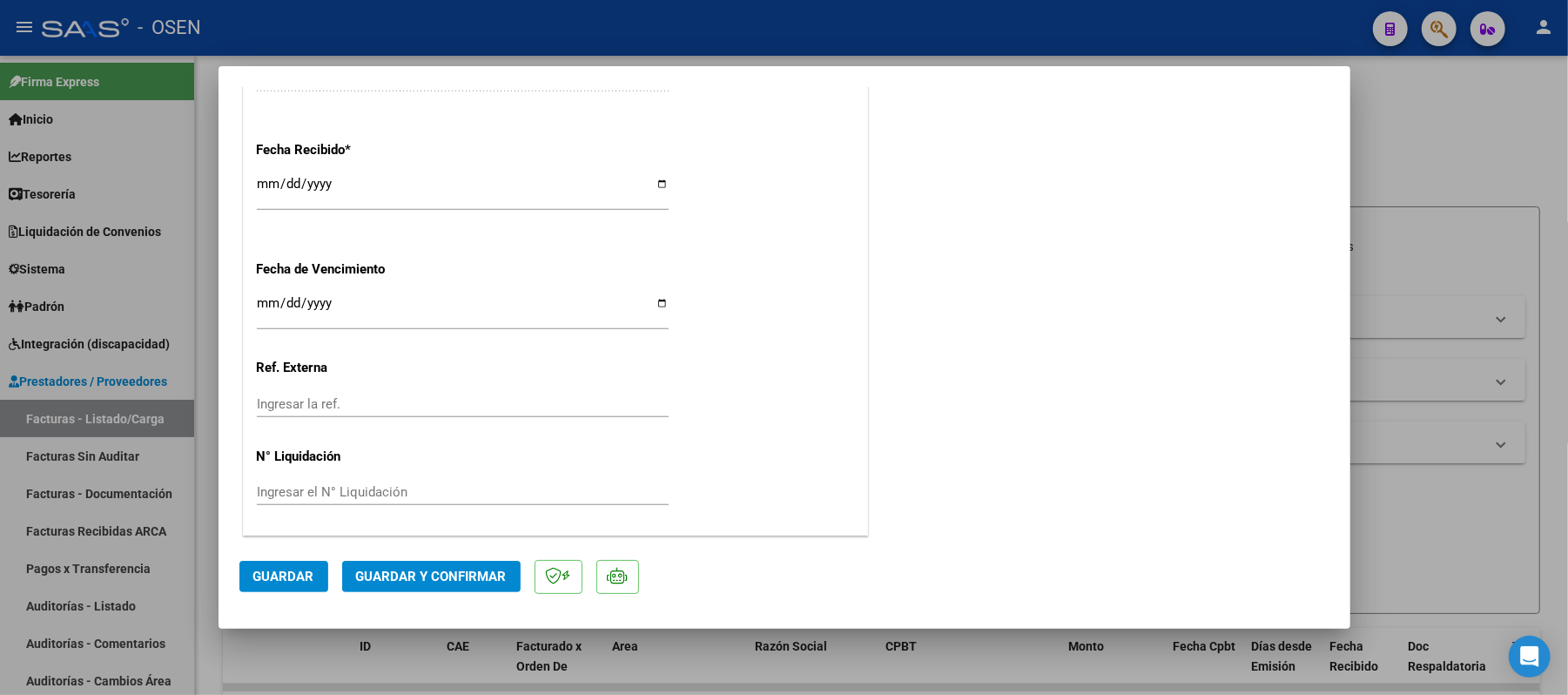
click at [287, 580] on span "Guardar" at bounding box center [284, 576] width 61 height 16
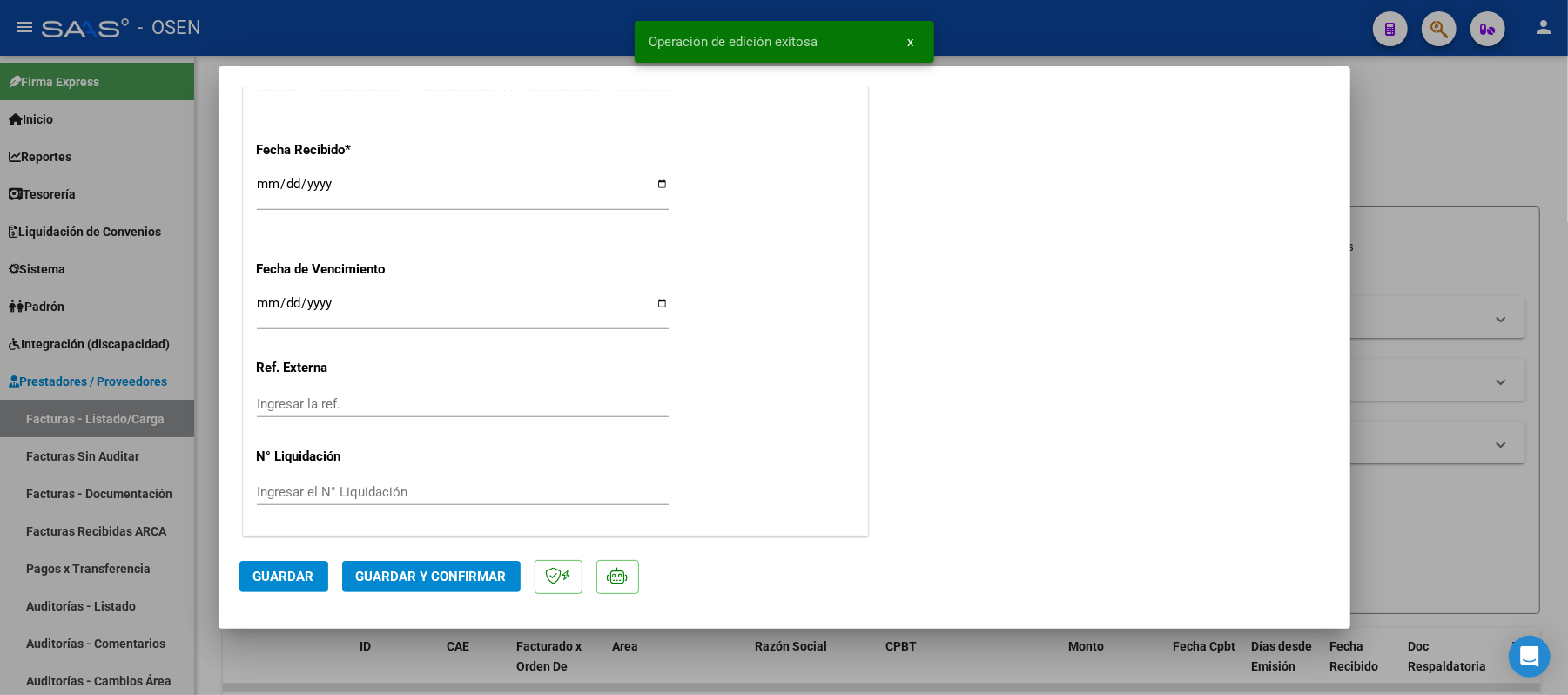
click at [109, 422] on div at bounding box center [784, 347] width 1568 height 695
type input "$ 0,00"
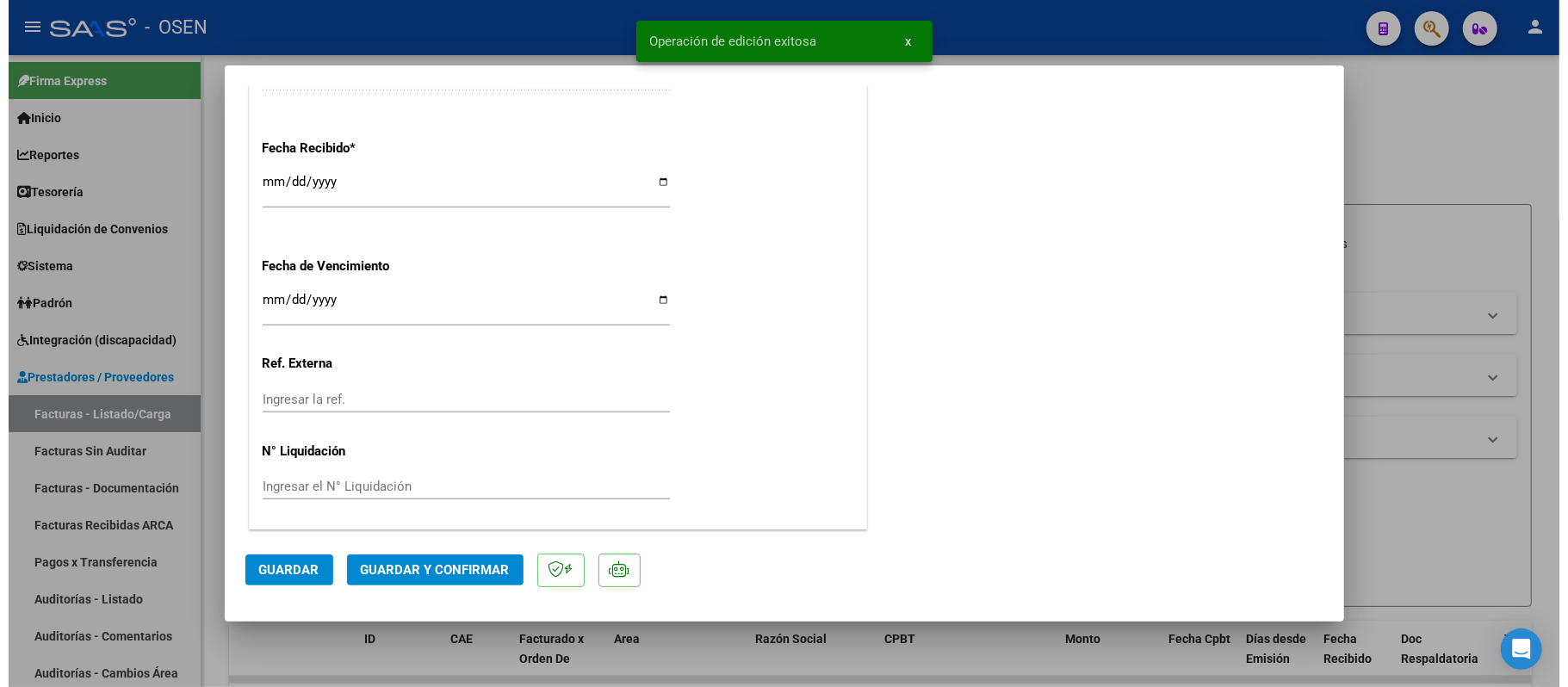
scroll to position [1158, 0]
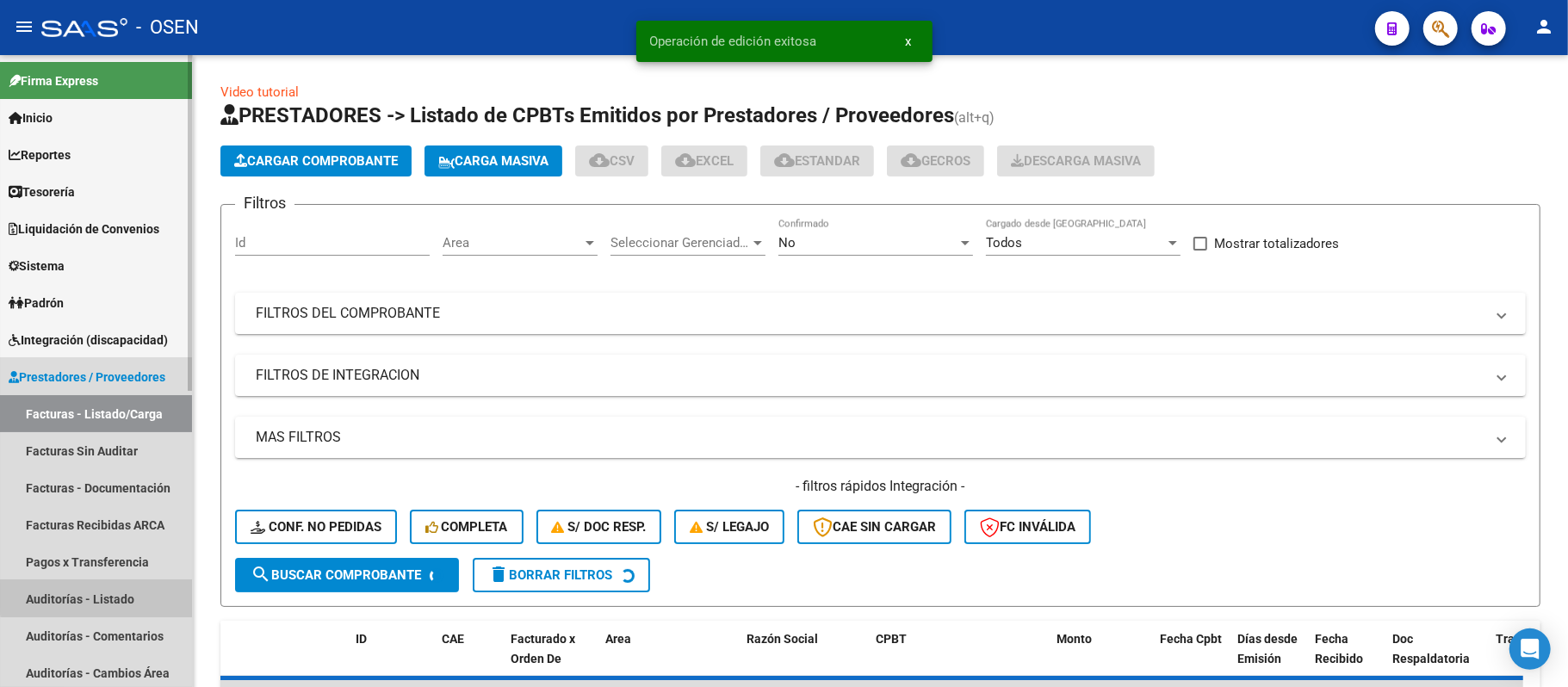
click at [112, 595] on link "Auditorías - Listado" at bounding box center [95, 598] width 192 height 37
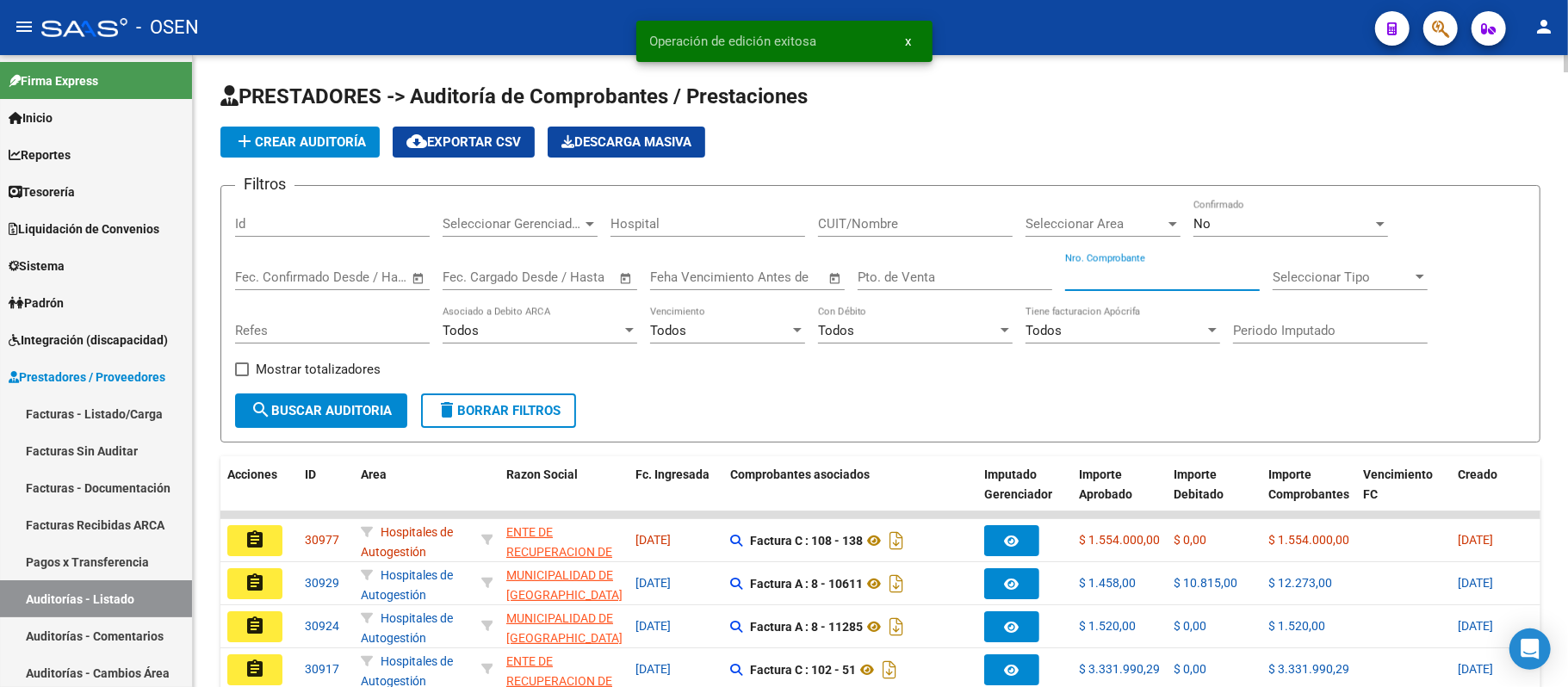
drag, startPoint x: 1128, startPoint y: 270, endPoint x: 1131, endPoint y: 248, distance: 22.2
click at [1129, 251] on div "Filtros Id Seleccionar Gerenciador Seleccionar Gerenciador Hospital CUIT/Nombre…" at bounding box center [880, 296] width 1290 height 193
type input "4"
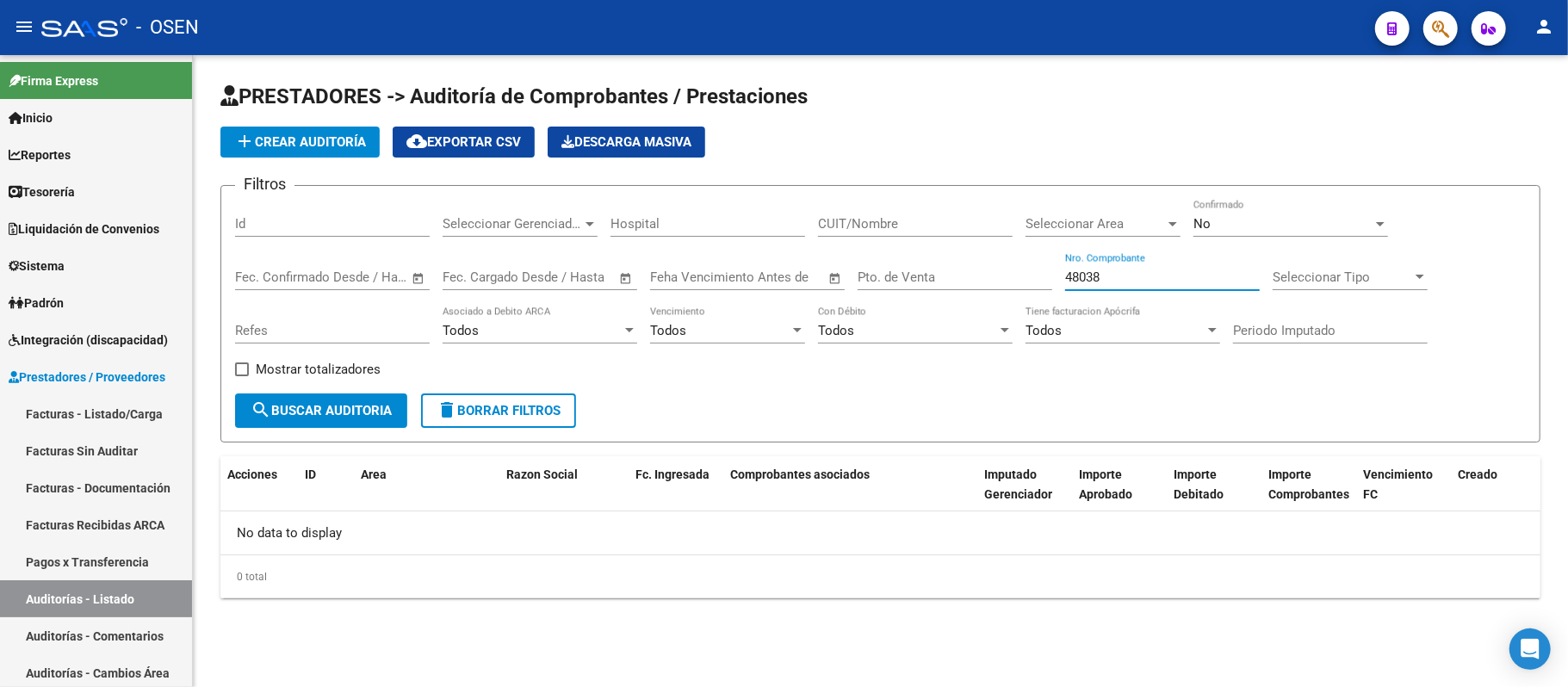
click at [1247, 211] on div "No Confirmado" at bounding box center [1290, 218] width 194 height 37
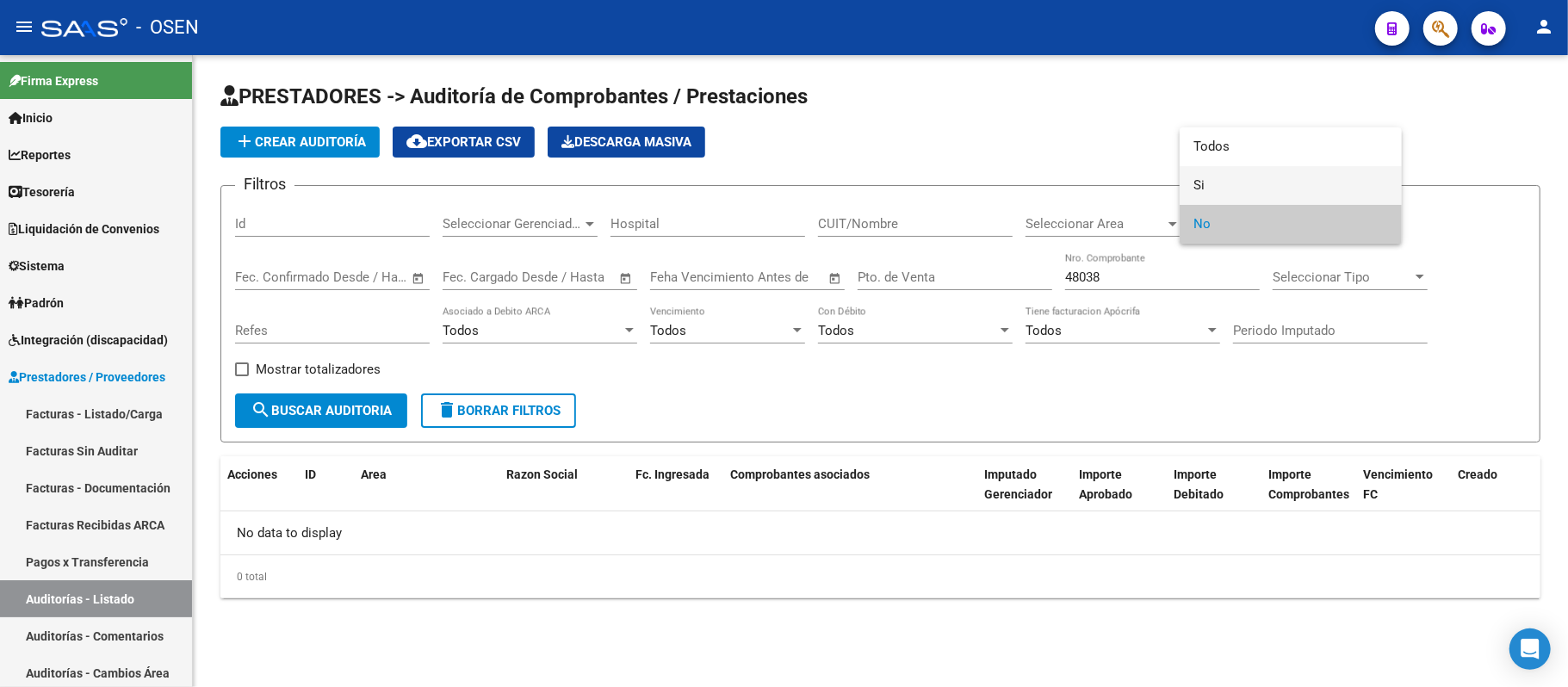
click at [1233, 194] on span "Si" at bounding box center [1290, 185] width 194 height 39
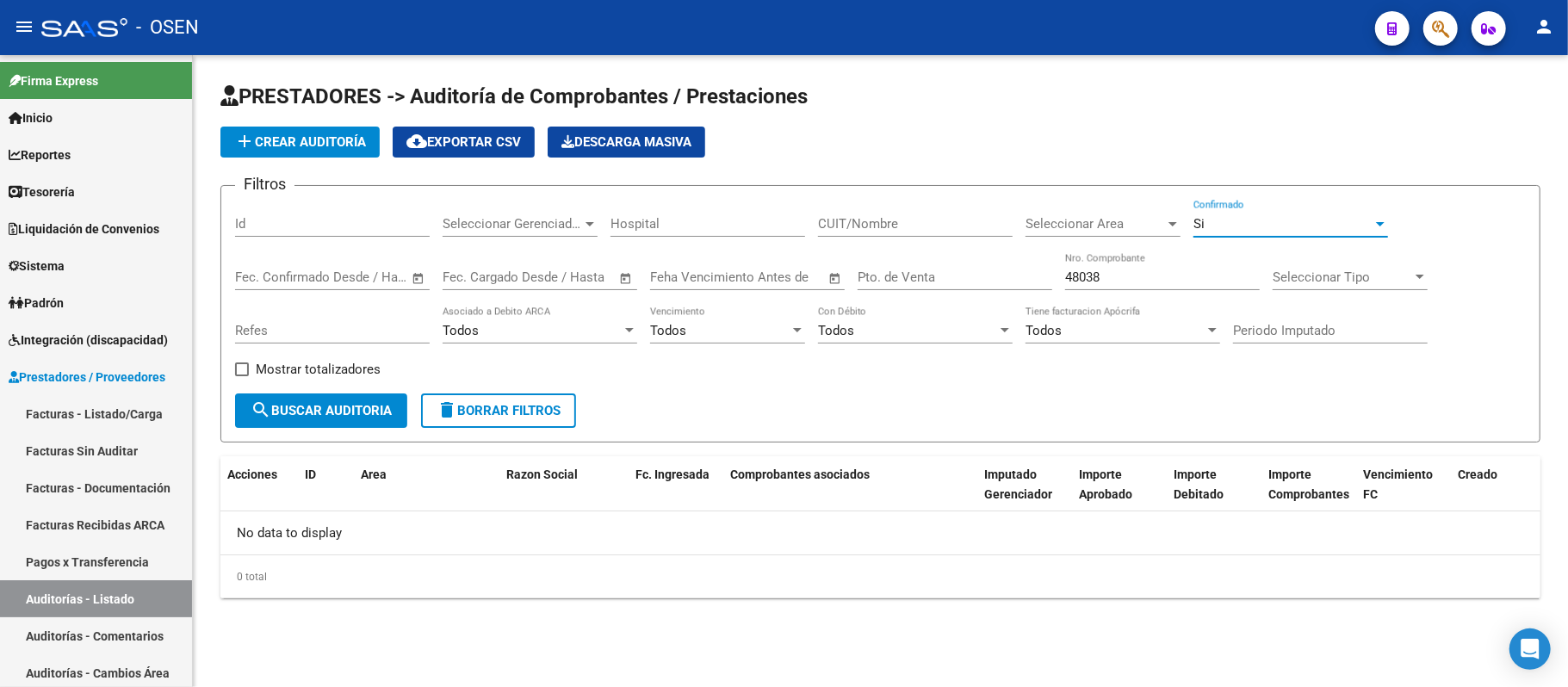
click at [341, 427] on button "search Buscar Auditoria" at bounding box center [321, 410] width 173 height 34
drag, startPoint x: 1140, startPoint y: 280, endPoint x: 461, endPoint y: 180, distance: 686.3
click at [587, 234] on div "Filtros Id Seleccionar Gerenciador Seleccionar Gerenciador Hospital CUIT/Nombre…" at bounding box center [880, 296] width 1290 height 193
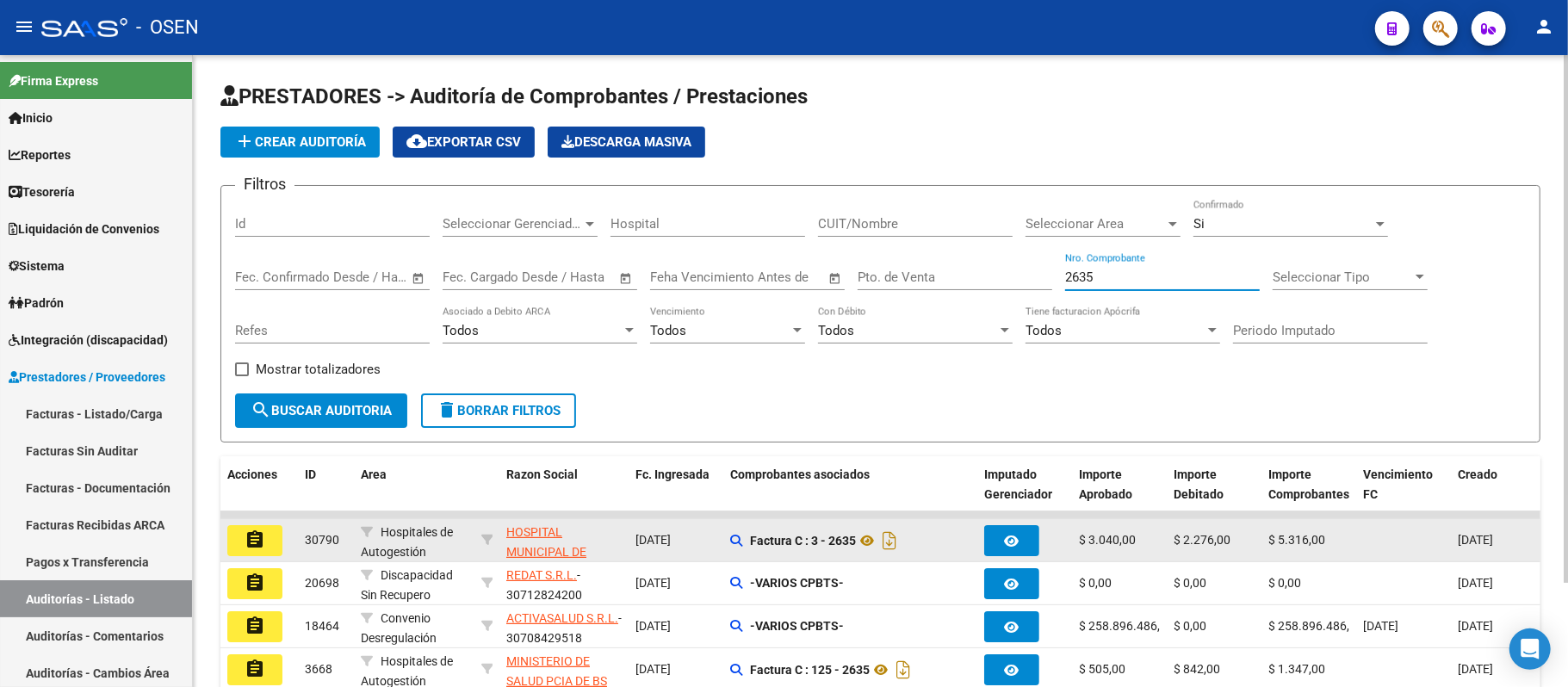
type input "2635"
click at [265, 537] on button "assignment" at bounding box center [254, 540] width 55 height 31
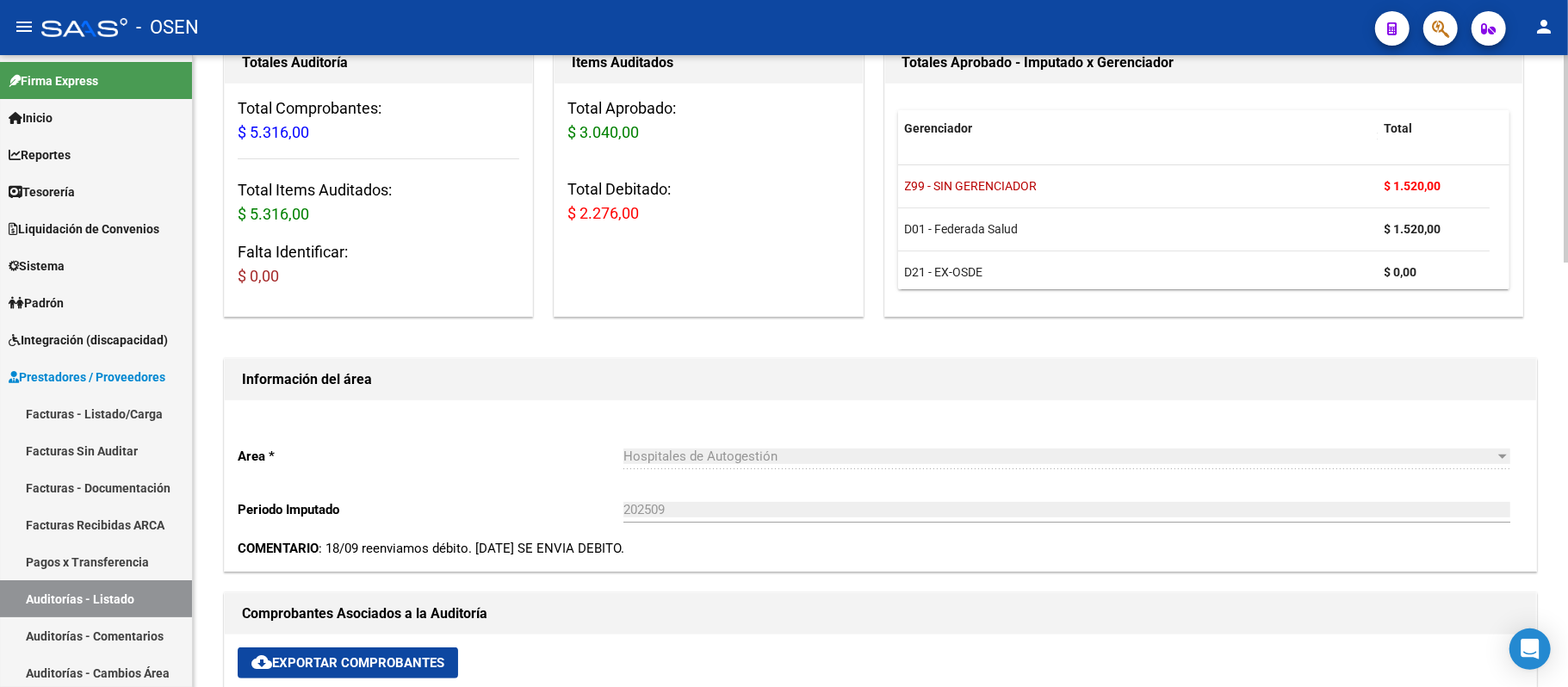
scroll to position [574, 0]
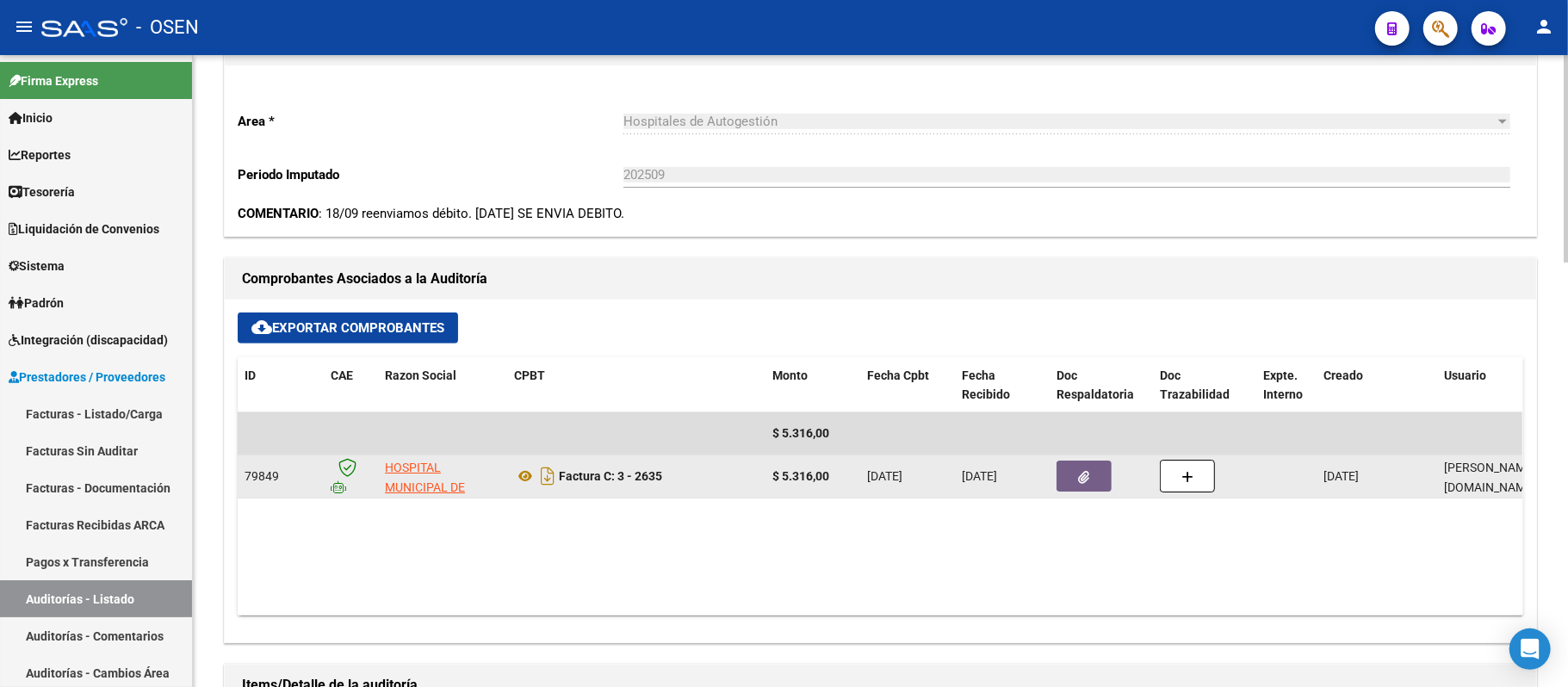
click at [1090, 466] on button "button" at bounding box center [1084, 476] width 55 height 31
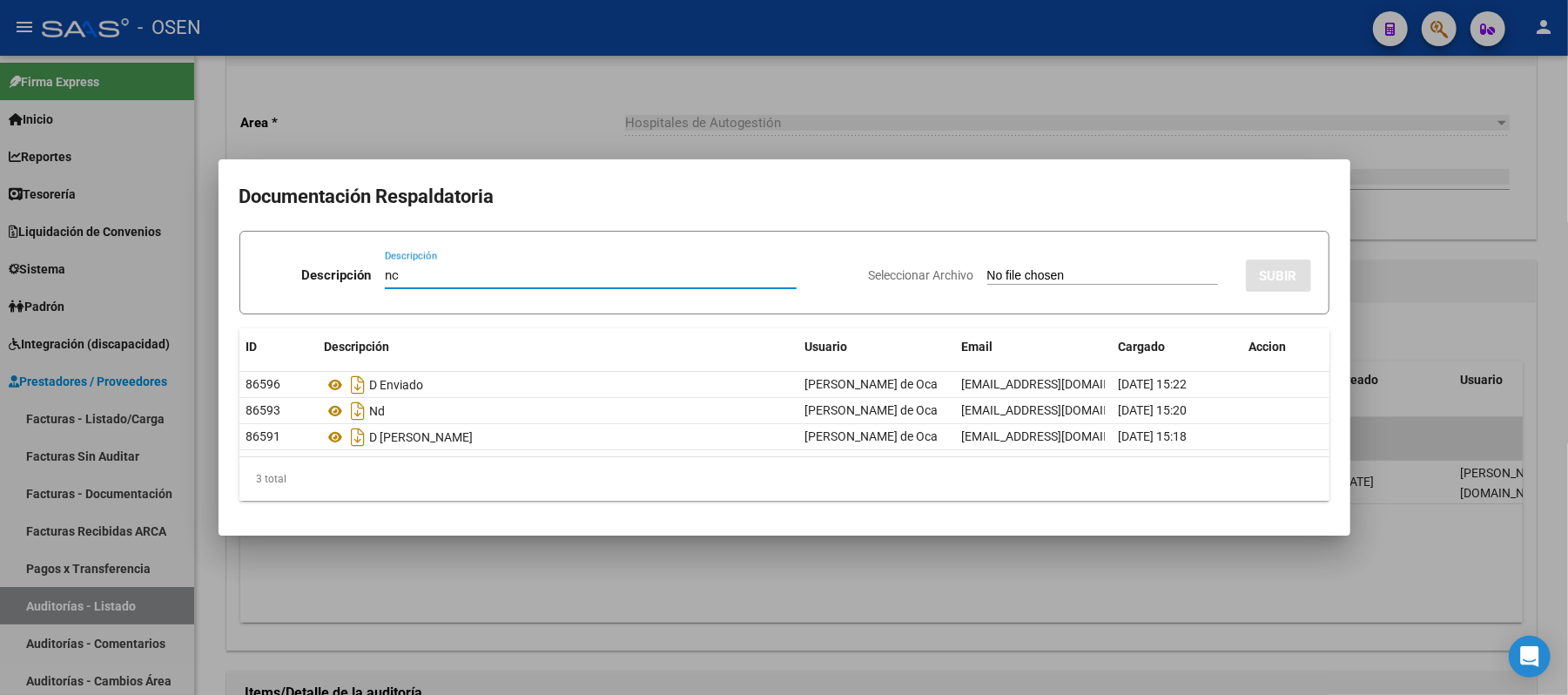
type input "nc"
click at [1014, 277] on input "Seleccionar Archivo" at bounding box center [1102, 276] width 230 height 17
type input "C:\fakepath\30999272955_013_00003_00000595.pdf"
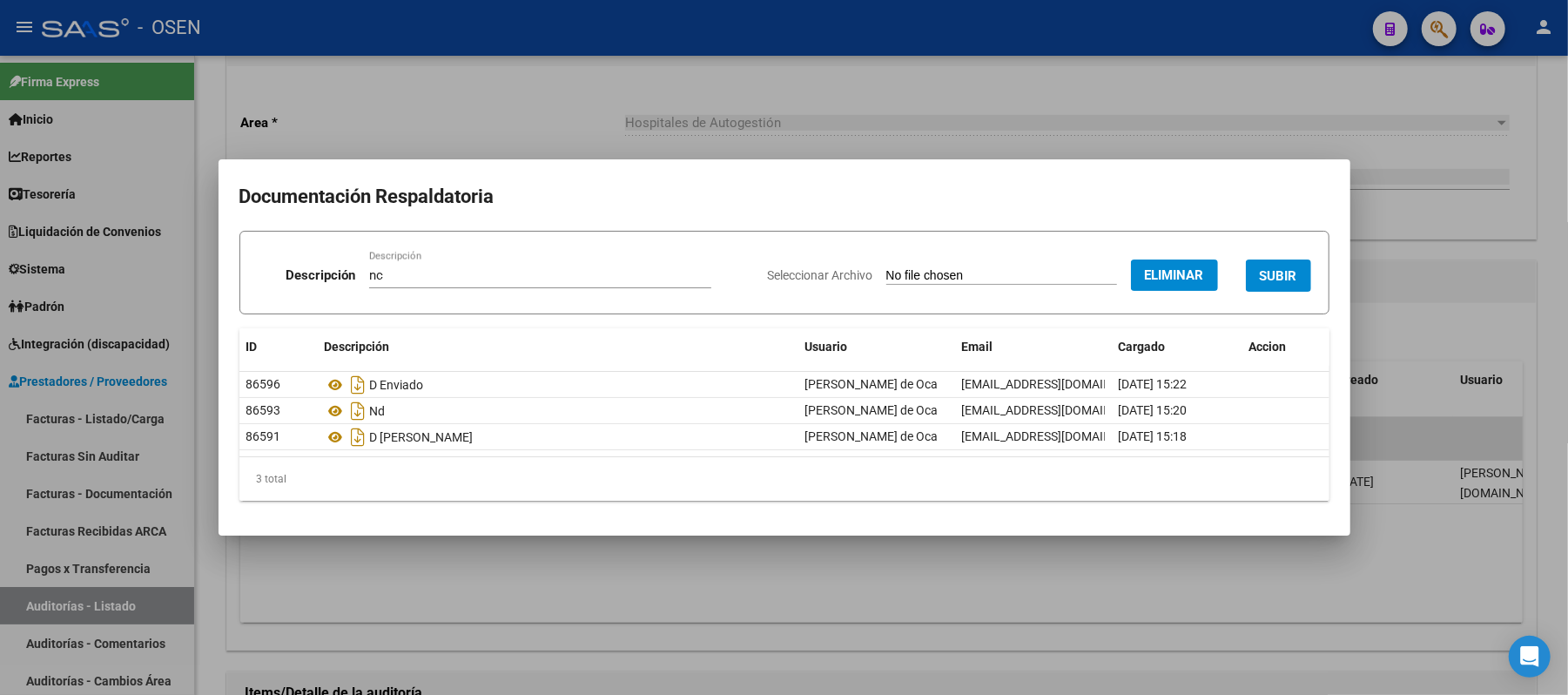
click at [1285, 273] on span "SUBIR" at bounding box center [1278, 275] width 38 height 16
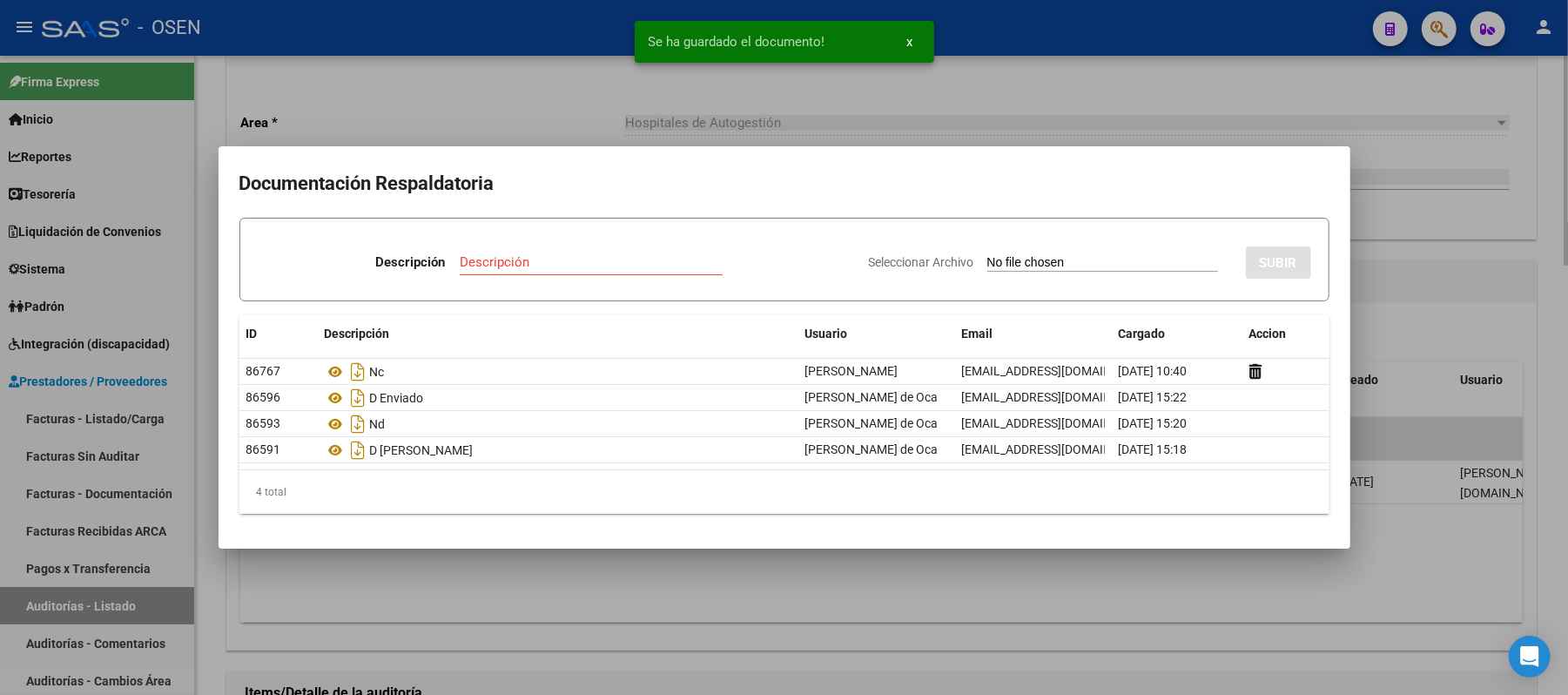
drag, startPoint x: 592, startPoint y: 116, endPoint x: 575, endPoint y: 115, distance: 17.0
click at [590, 116] on div at bounding box center [784, 347] width 1568 height 695
